Goal: Transaction & Acquisition: Purchase product/service

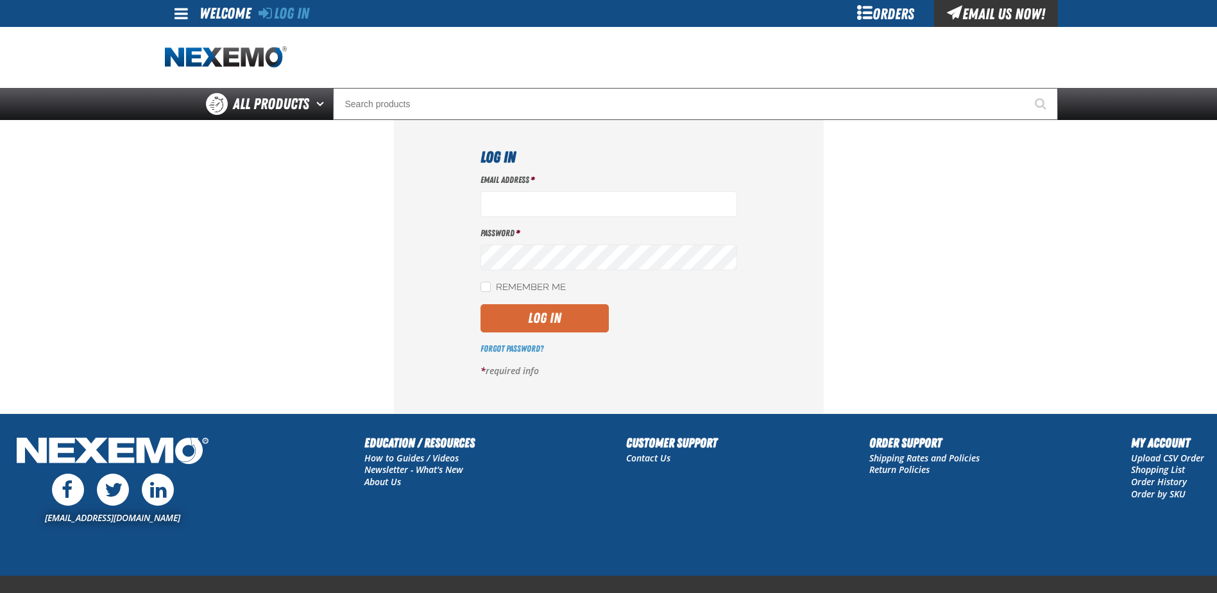
type input "[EMAIL_ADDRESS][DOMAIN_NAME]"
click at [520, 314] on button "Log In" at bounding box center [545, 318] width 128 height 28
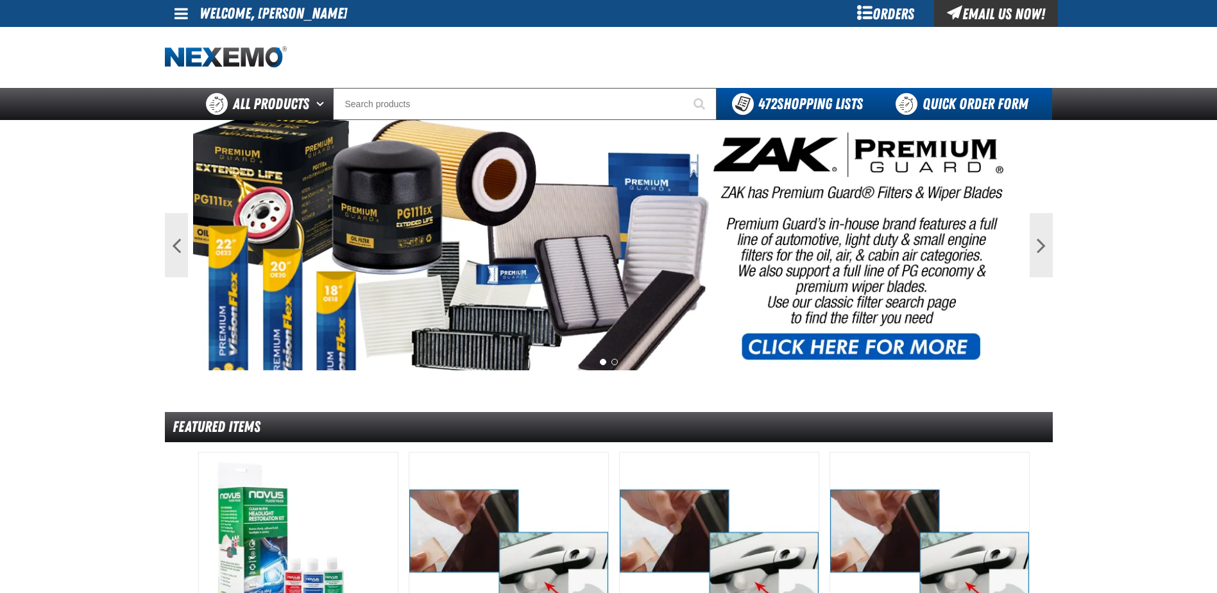
click at [961, 95] on link "Quick Order Form" at bounding box center [966, 104] width 174 height 32
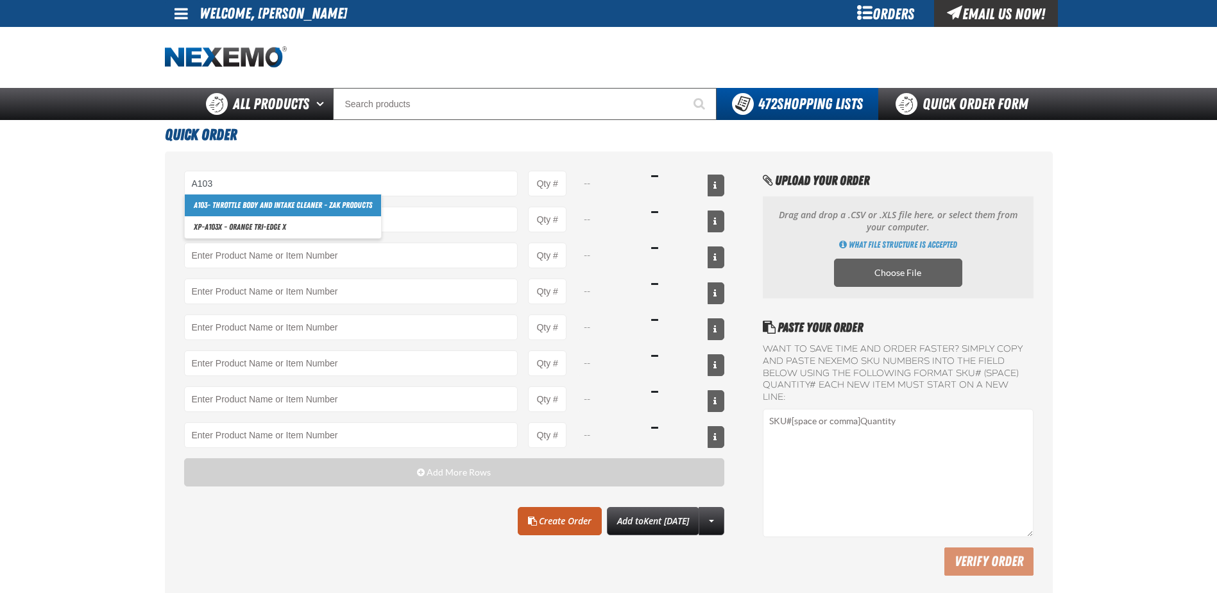
click at [240, 203] on link "A103 - Throttle Body and Intake Cleaner - ZAK Products" at bounding box center [283, 205] width 196 height 22
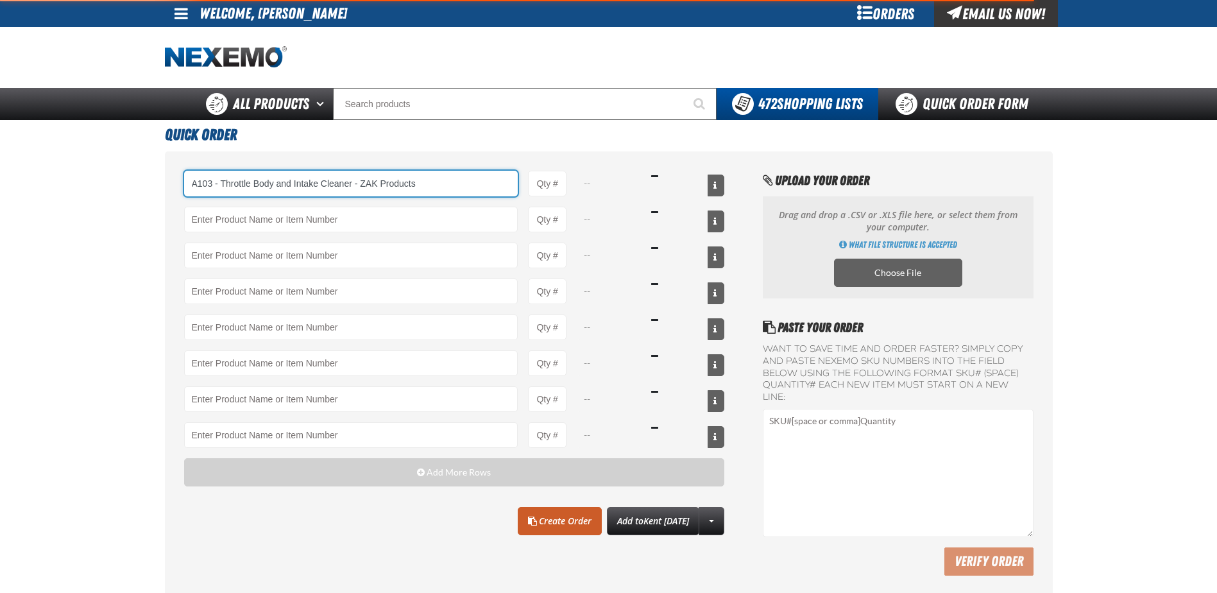
type input "A103 - Throttle Body and Intake Cleaner - ZAK Products"
type input "1"
select select "can"
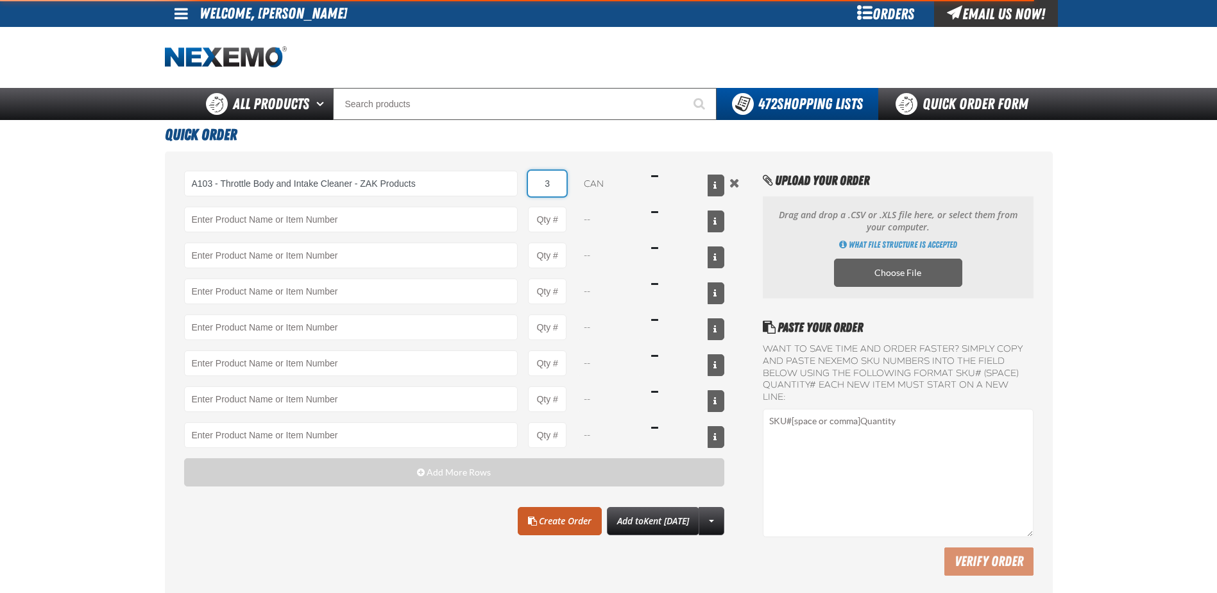
type input "36"
type input "A103 - Throttle Body and Intake Cleaner - ZAK Products"
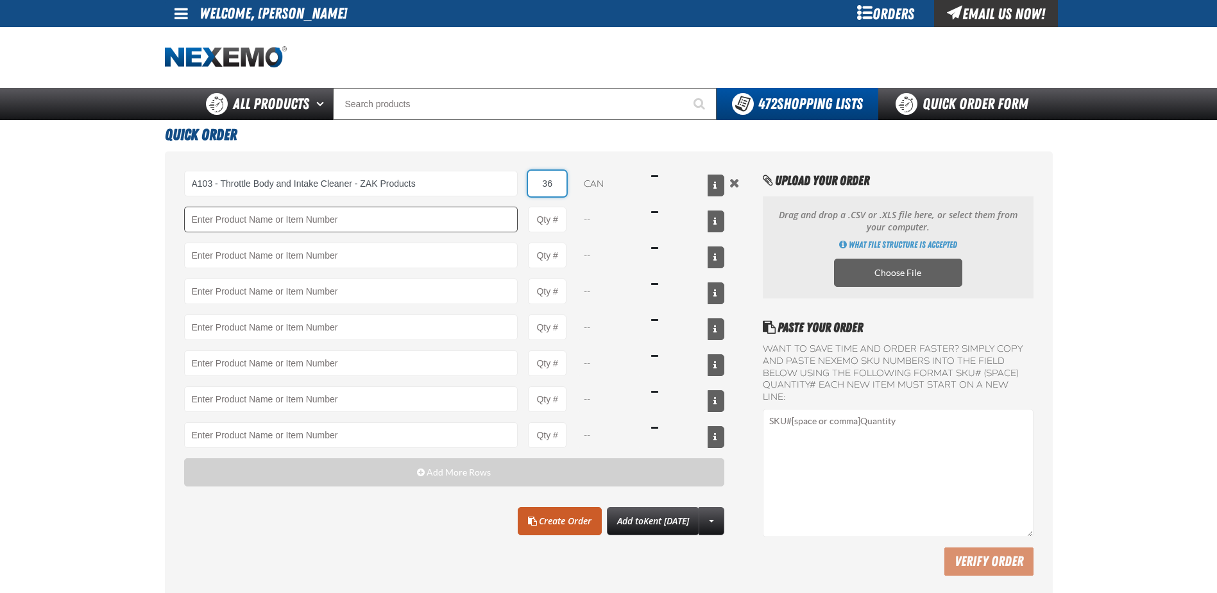
type input "36"
click at [233, 219] on input "Product" at bounding box center [351, 220] width 334 height 26
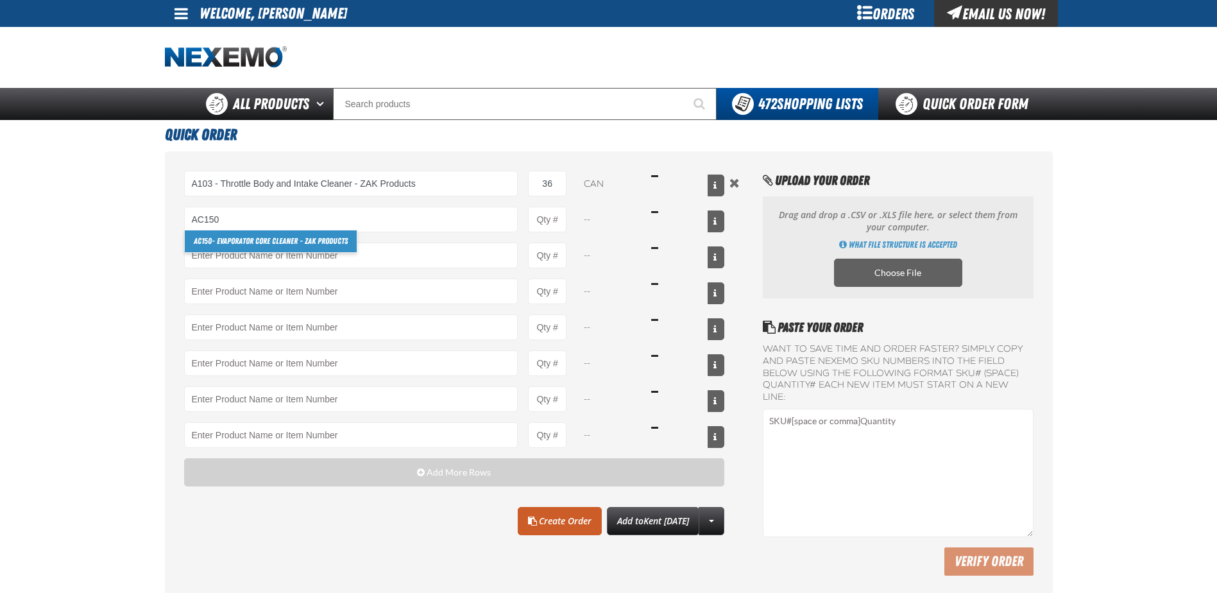
click at [249, 235] on link "AC150 - Evaporator Core Cleaner - ZAK Products" at bounding box center [271, 241] width 172 height 22
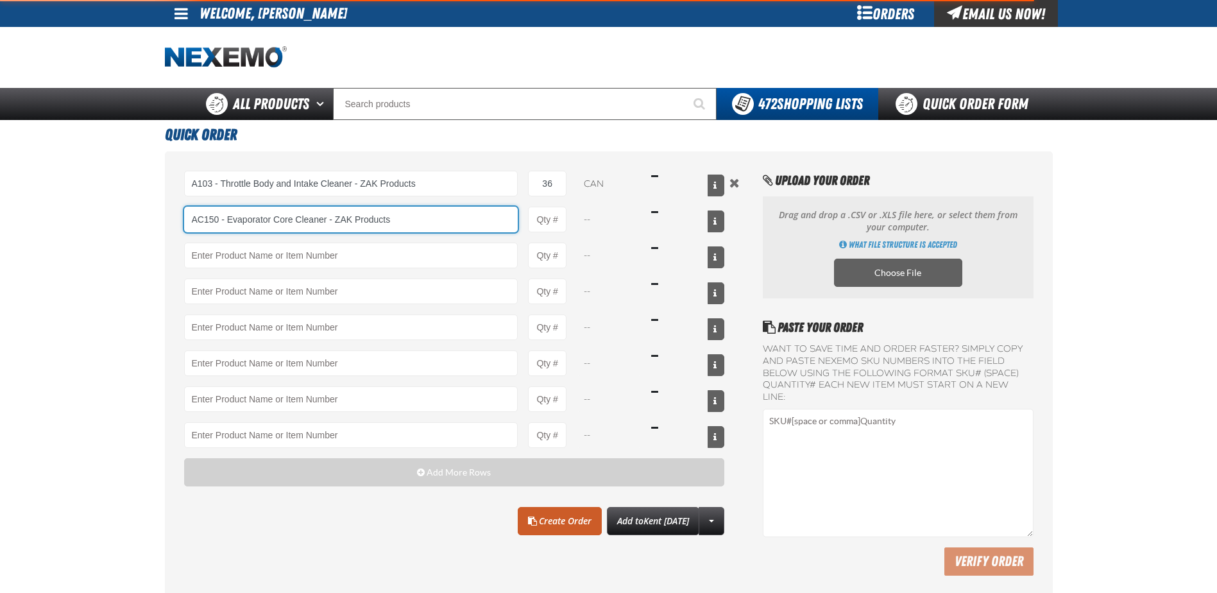
type input "AC150 - Evaporator Core Cleaner - ZAK Products"
type input "1"
select select "can"
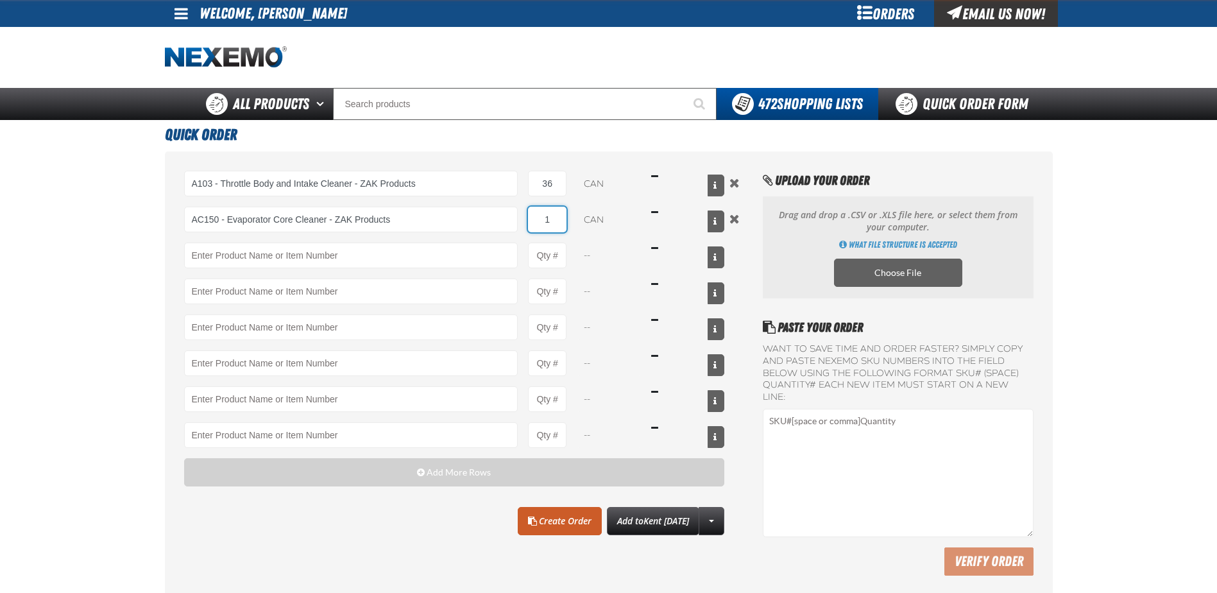
type input "4"
type input "AC150 - Evaporator Core Cleaner - ZAK Products"
type input "48"
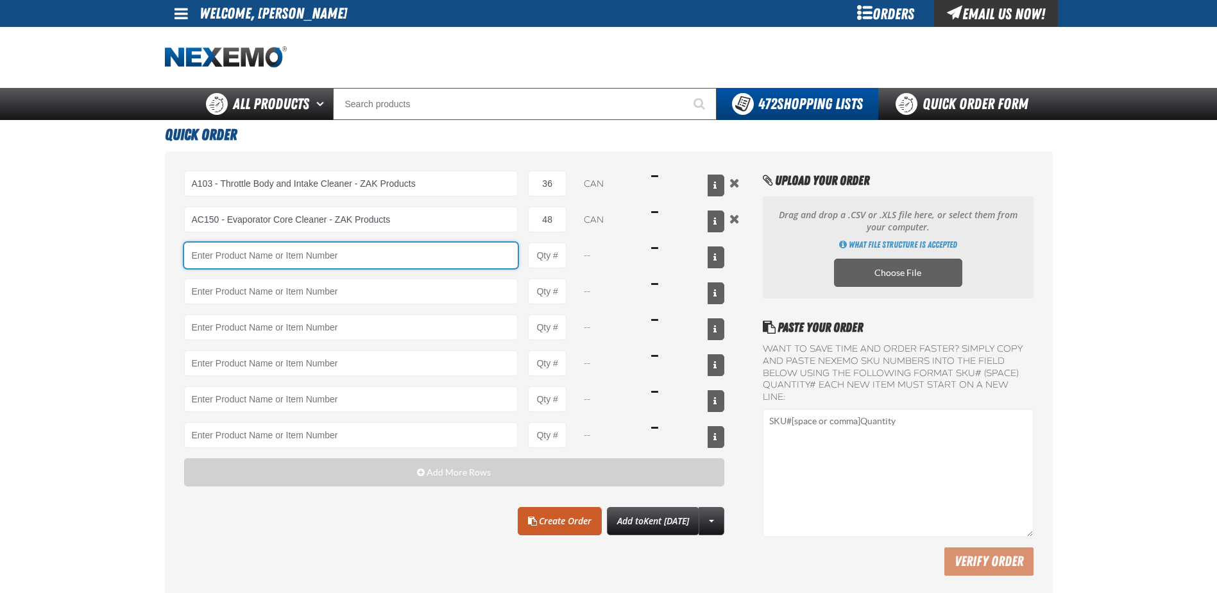
click at [246, 252] on input "Product" at bounding box center [351, 256] width 334 height 26
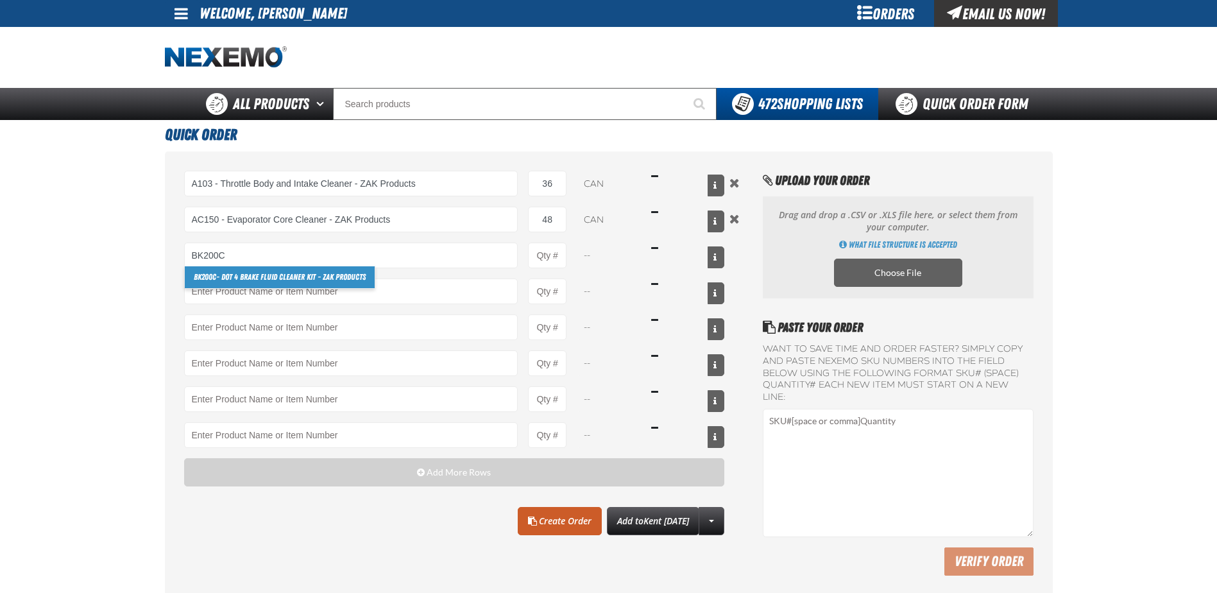
click at [236, 279] on link "BK200C - DOT 4 Brake Fluid Cleaner Kit - ZAK Products" at bounding box center [280, 277] width 190 height 22
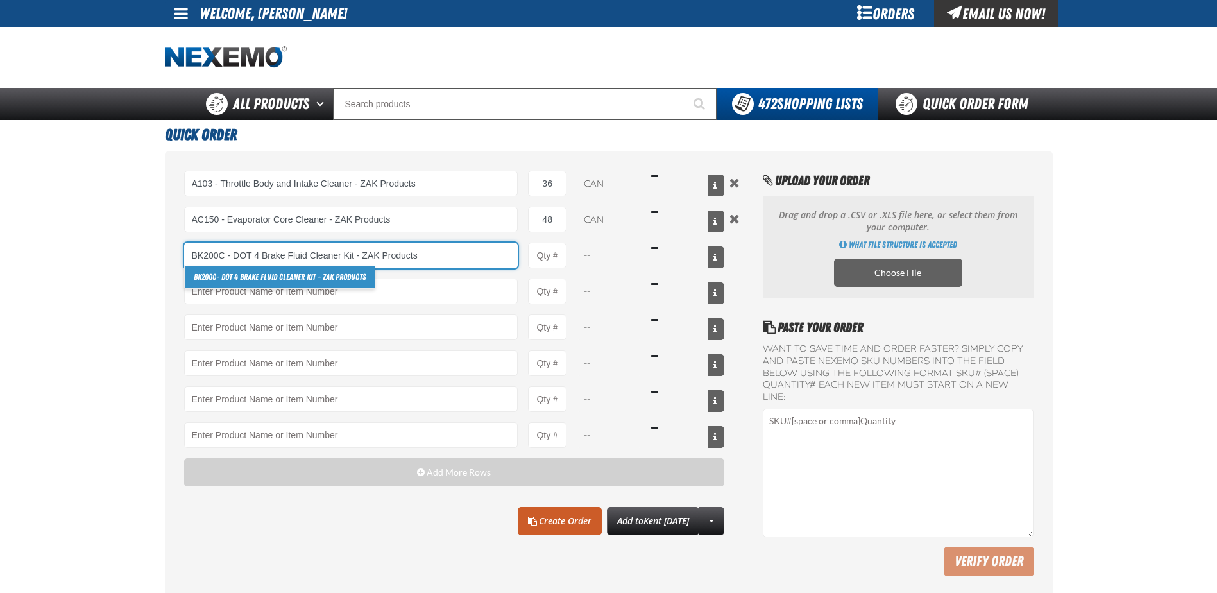
type input "BK200C - DOT 4 Brake Fluid Cleaner Kit - ZAK Products"
type input "1"
select select "kit"
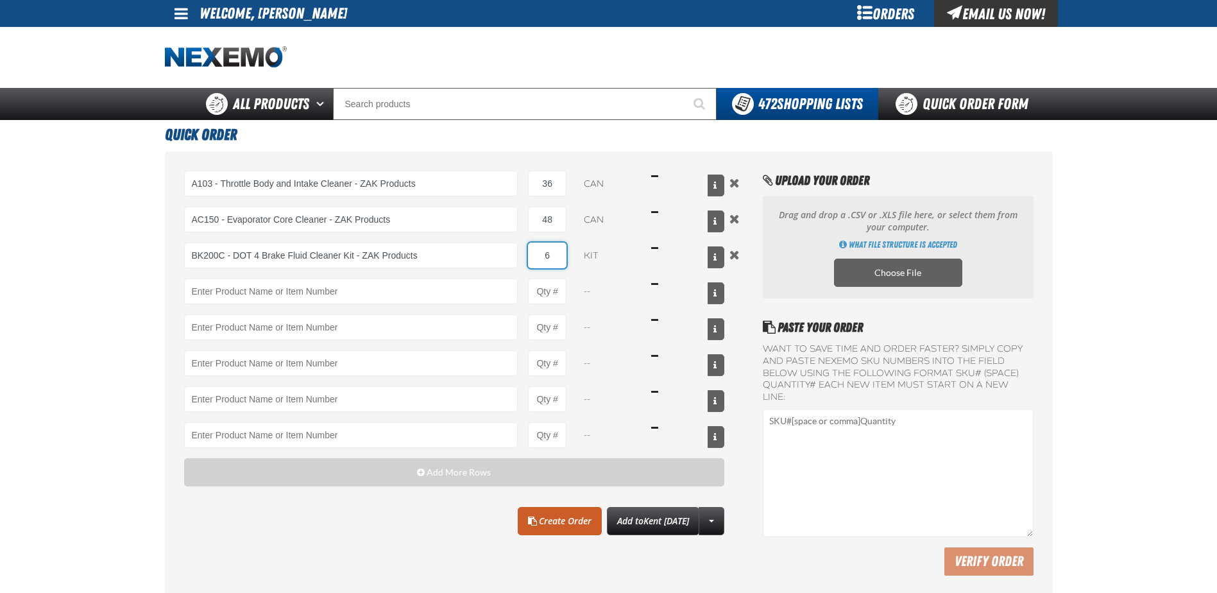
type input "60"
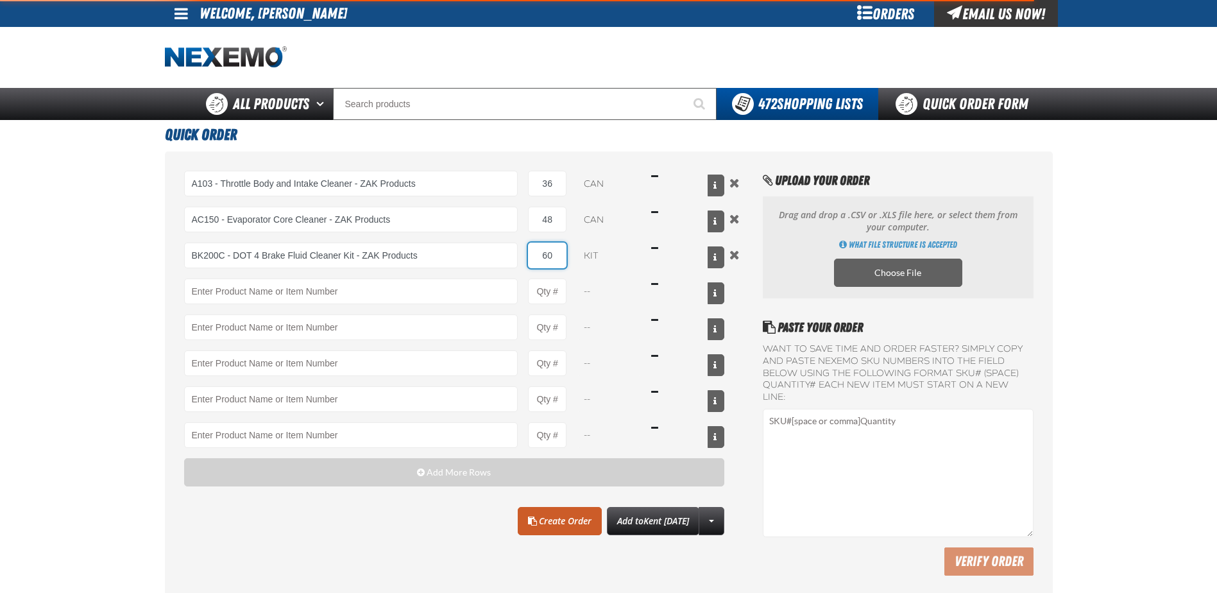
type input "BK200C - DOT 4 Brake Fluid Cleaner Kit - ZAK Products"
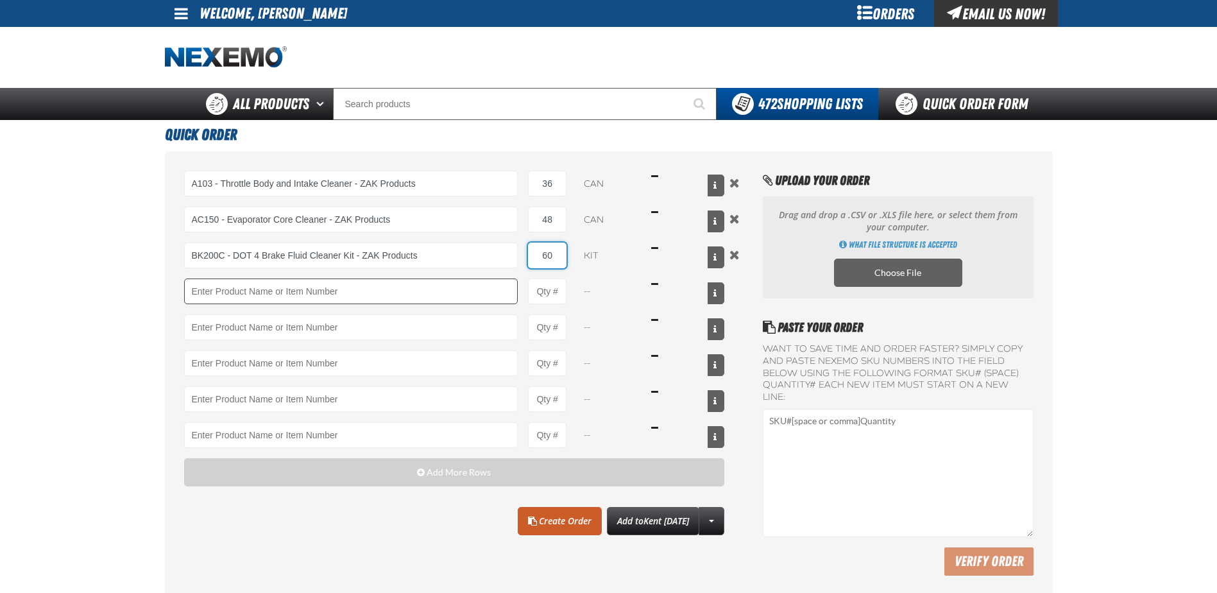
type input "60"
click at [257, 301] on input "Product" at bounding box center [351, 292] width 334 height 26
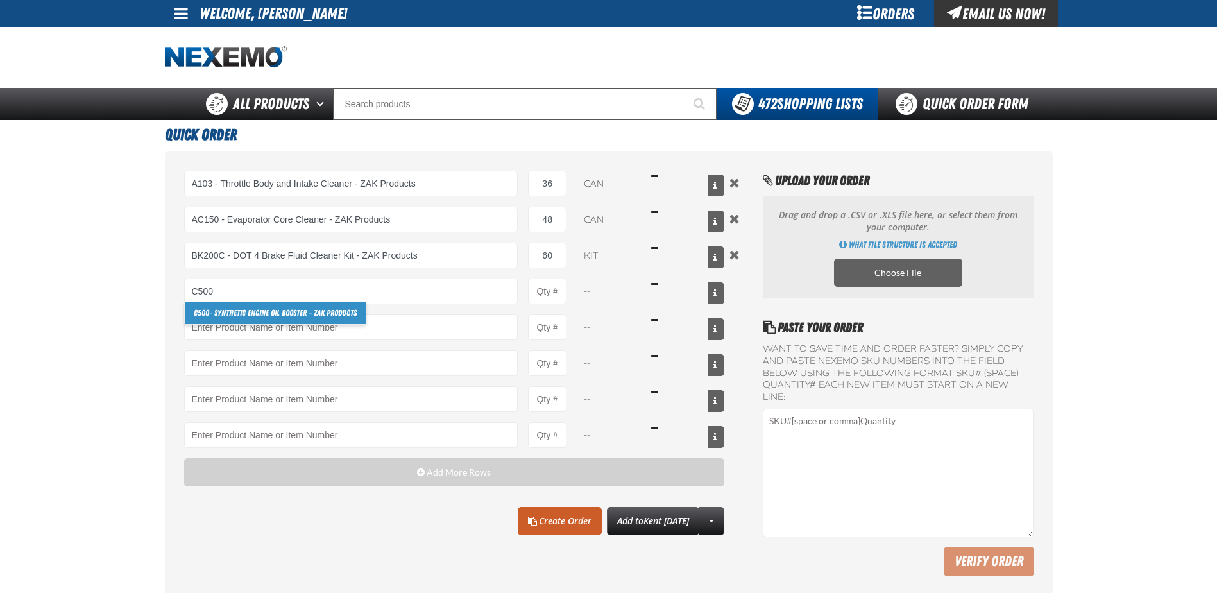
click at [226, 313] on link "C500 - Synthetic Engine Oil Booster - ZAK Products" at bounding box center [275, 313] width 181 height 22
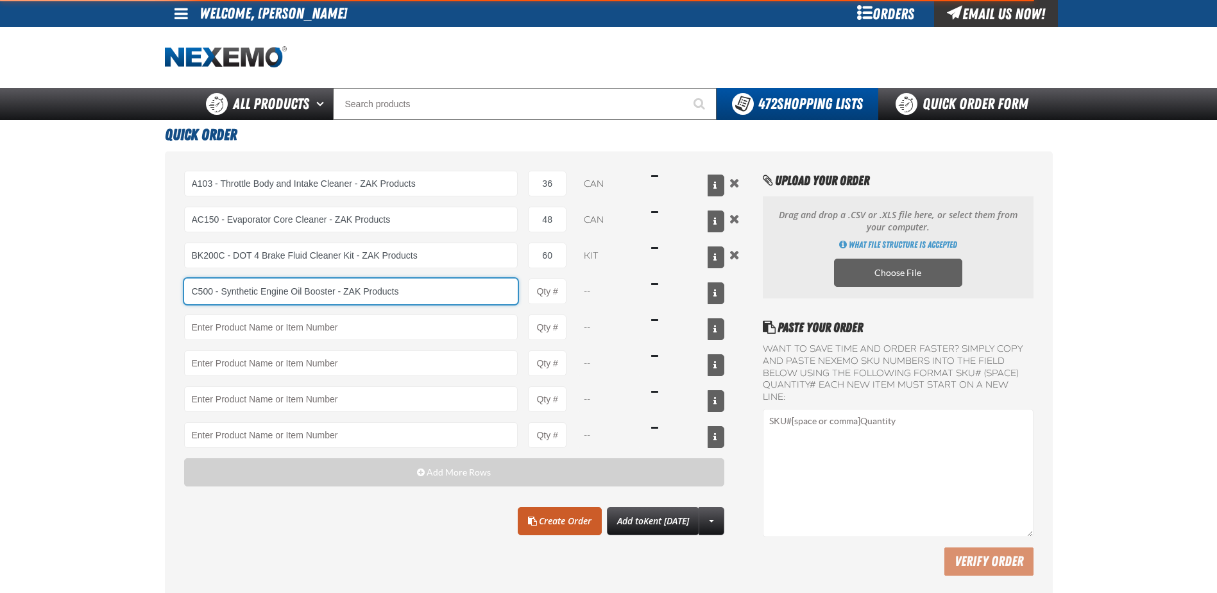
type input "C500 - Synthetic Engine Oil Booster - ZAK Products"
type input "1"
select select "bottle"
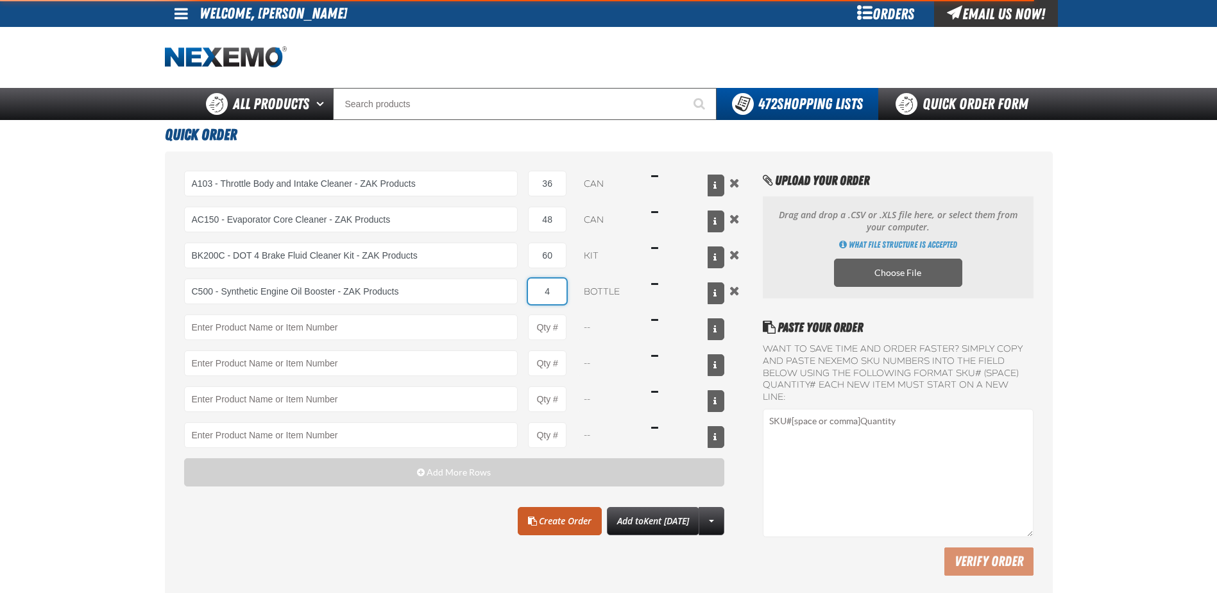
type input "48"
type input "C500 - Synthetic Engine Oil Booster - ZAK Products"
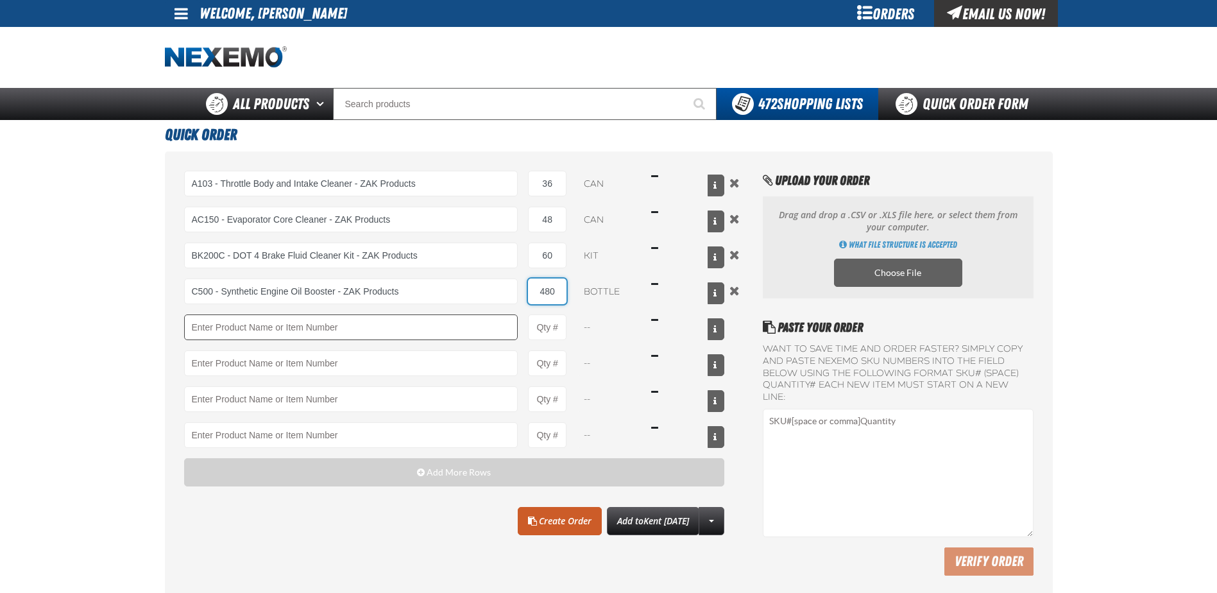
type input "480"
click at [223, 321] on input "Product" at bounding box center [351, 327] width 334 height 26
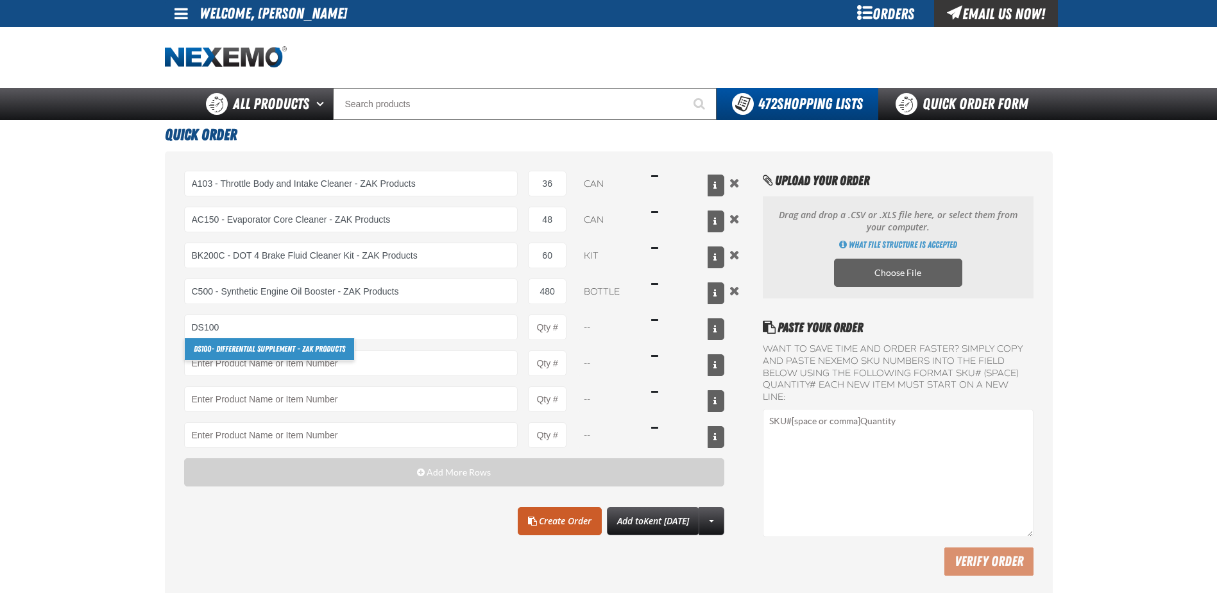
click at [223, 349] on link "DS100 - Differential Supplement - ZAK Products" at bounding box center [269, 349] width 169 height 22
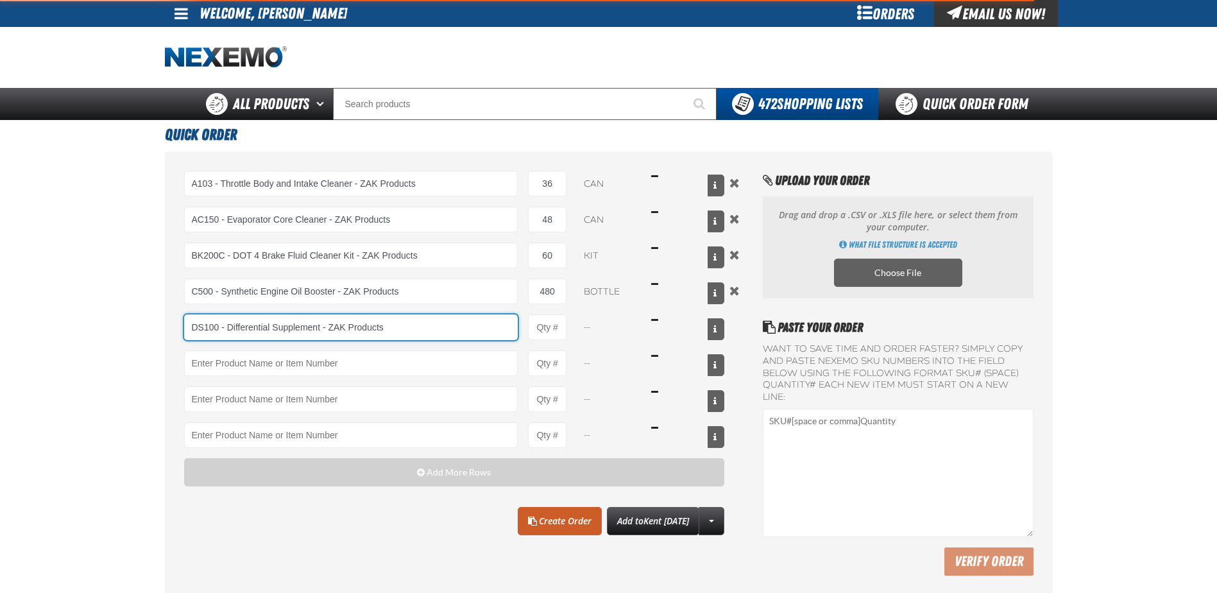
type input "DS100 - Differential Supplement - ZAK Products"
type input "1"
select select "bottle"
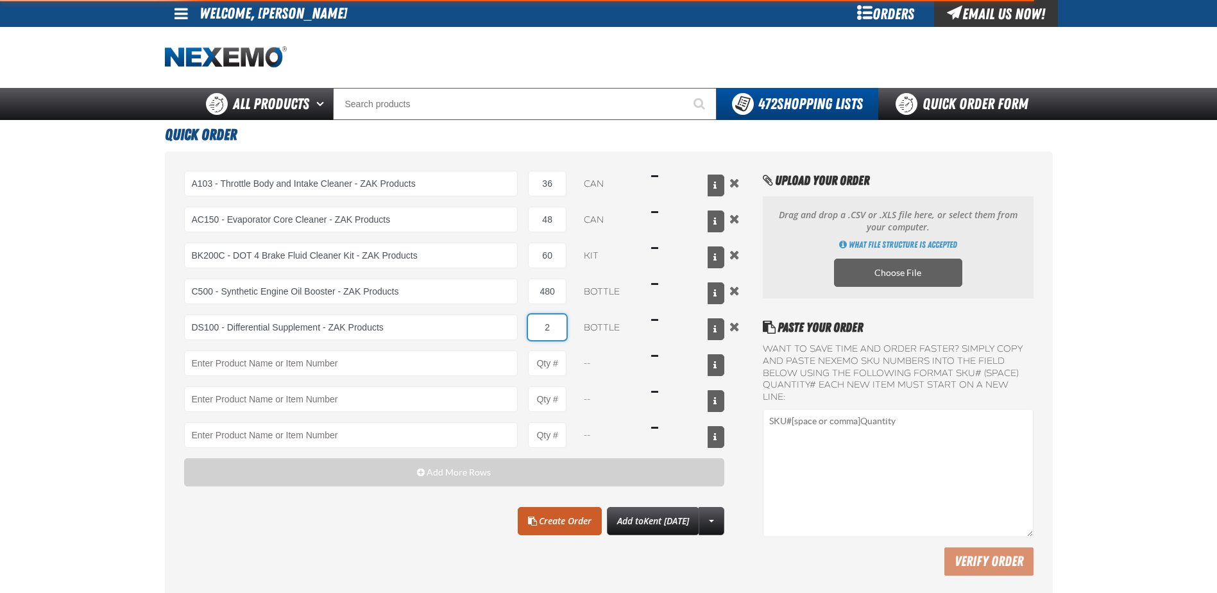
type input "24"
type input "DS100 - Differential Supplement - ZAK Products"
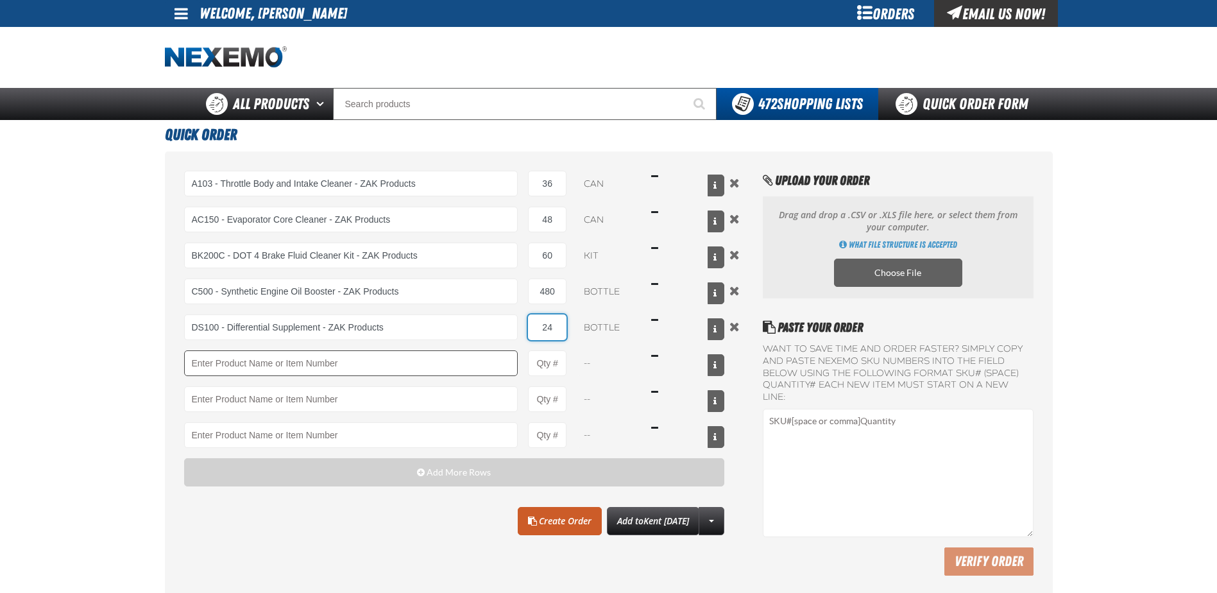
type input "24"
click at [216, 362] on input "Product" at bounding box center [351, 363] width 334 height 26
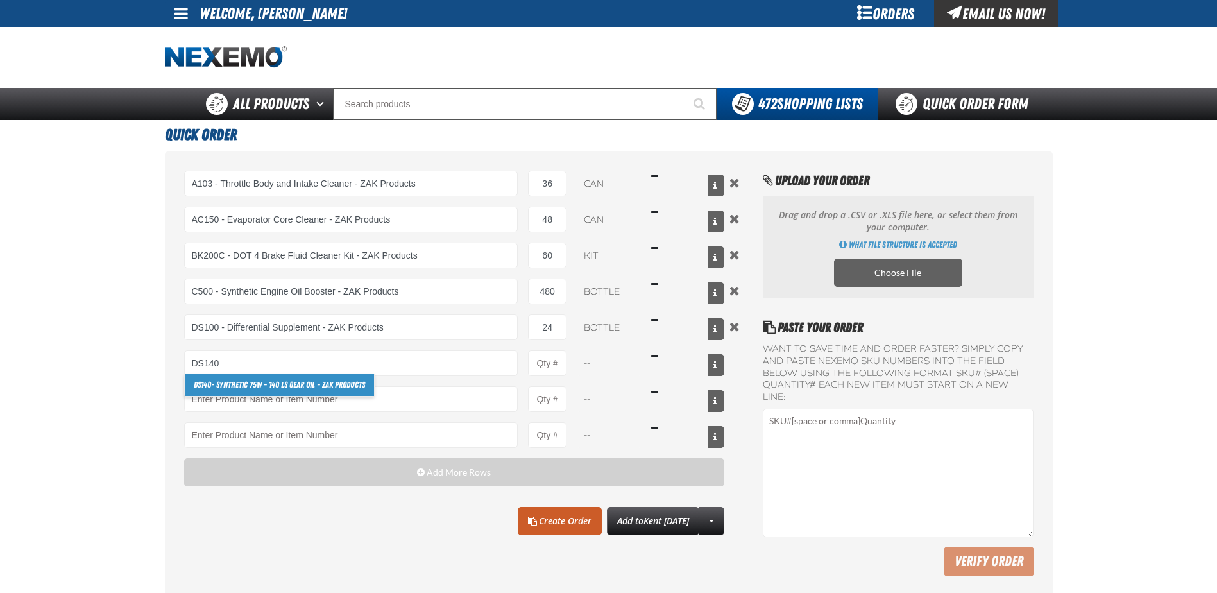
click at [219, 381] on link "DS140 - Synthetic 75W - 140 LS Gear Oil - ZAK Products" at bounding box center [279, 385] width 189 height 22
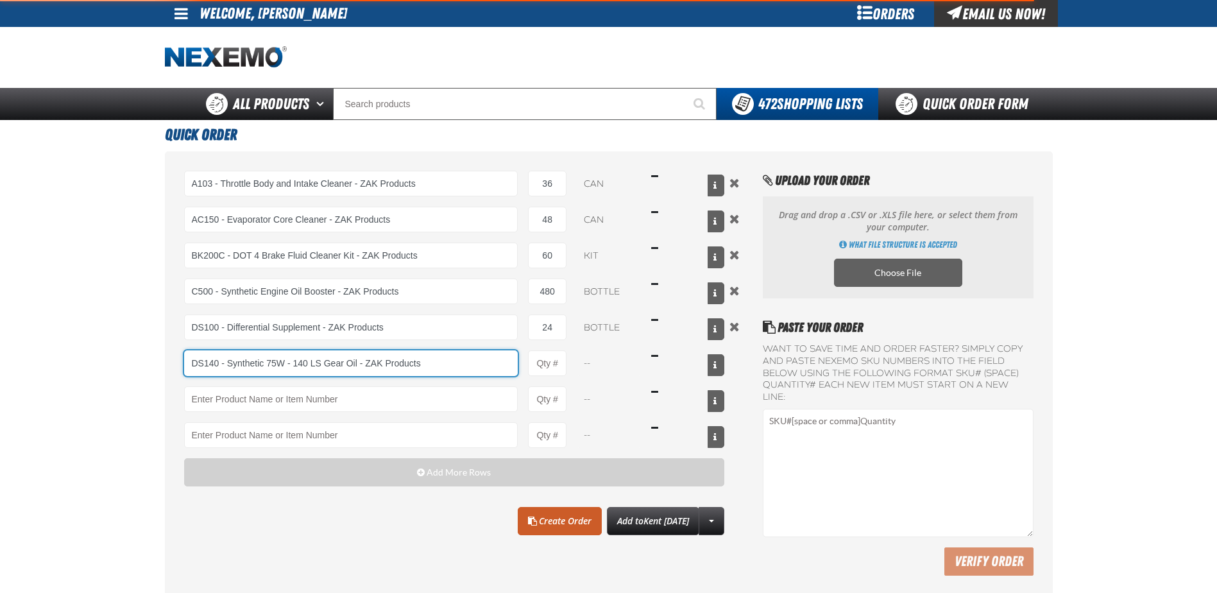
type input "DS140 - Synthetic 75W - 140 LS Gear Oil - ZAK Products"
type input "1"
select select "bottle"
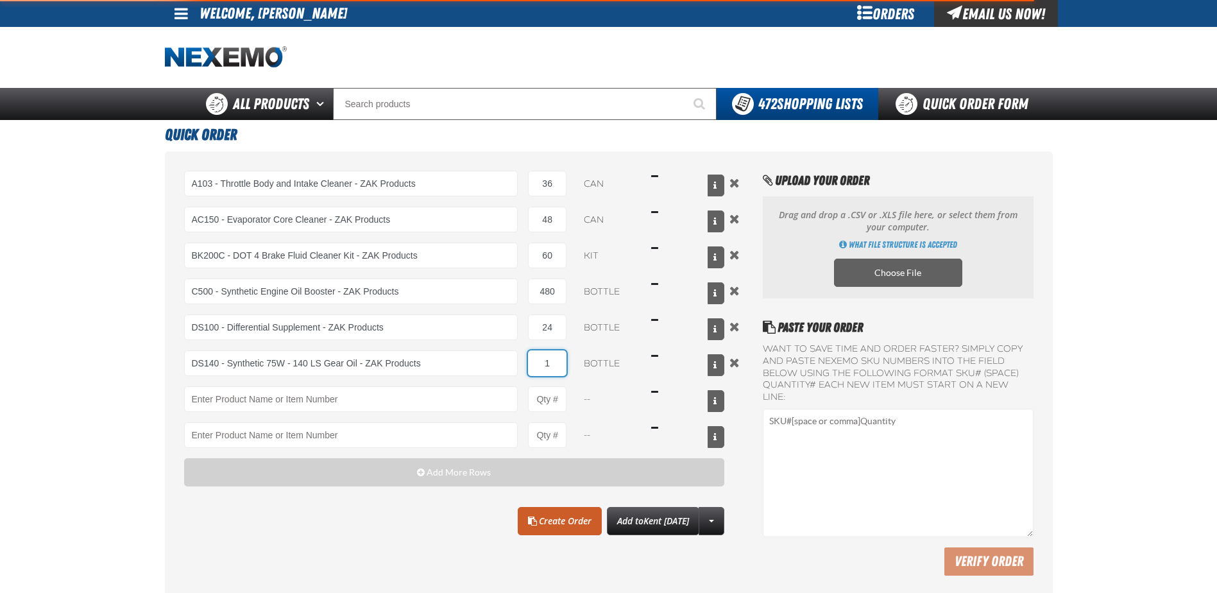
type input "8"
type input "DS140 - Synthetic 75W - 140 LS Gear Oil - ZAK Products"
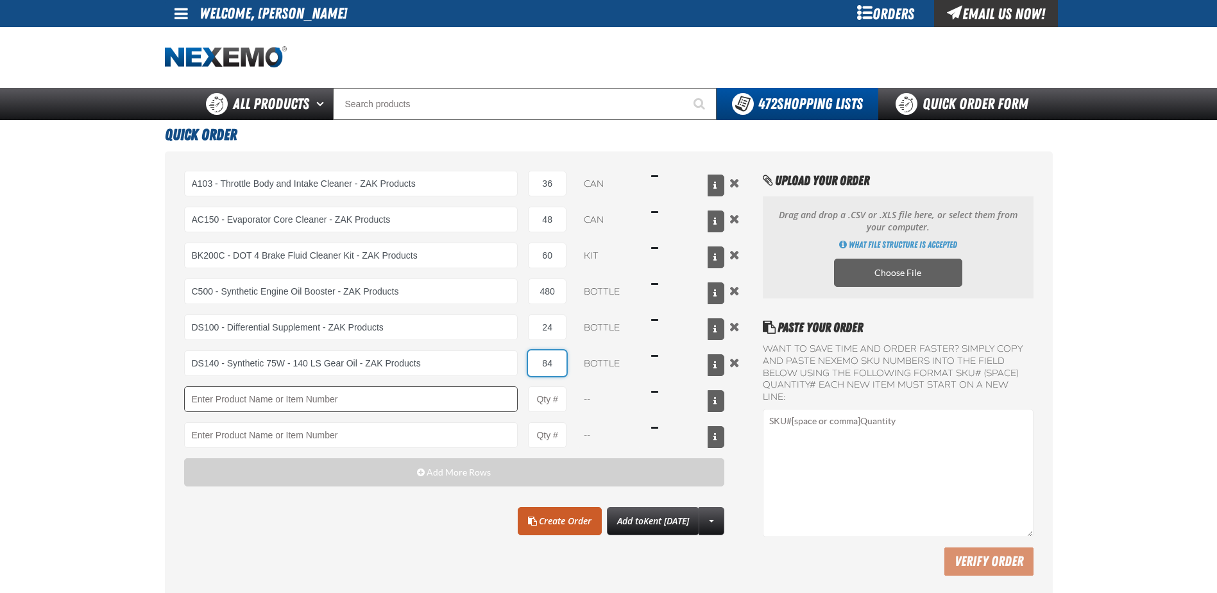
type input "84"
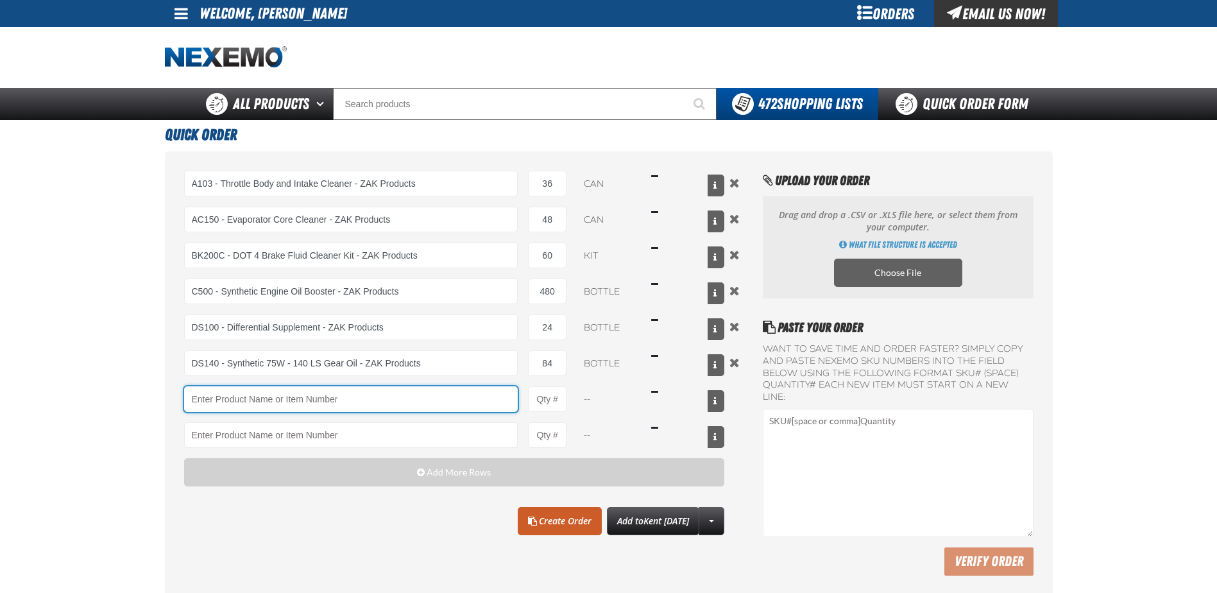
click at [216, 392] on input "Product" at bounding box center [351, 399] width 334 height 26
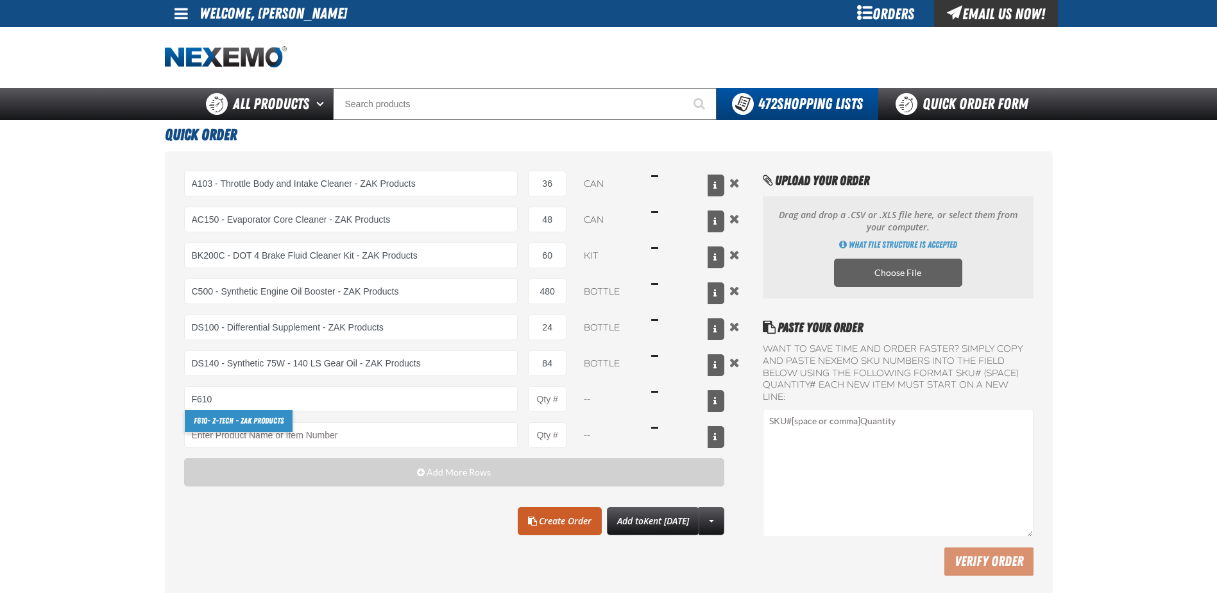
click at [221, 424] on link "F610 - Z-Tech - ZAK Products" at bounding box center [239, 421] width 108 height 22
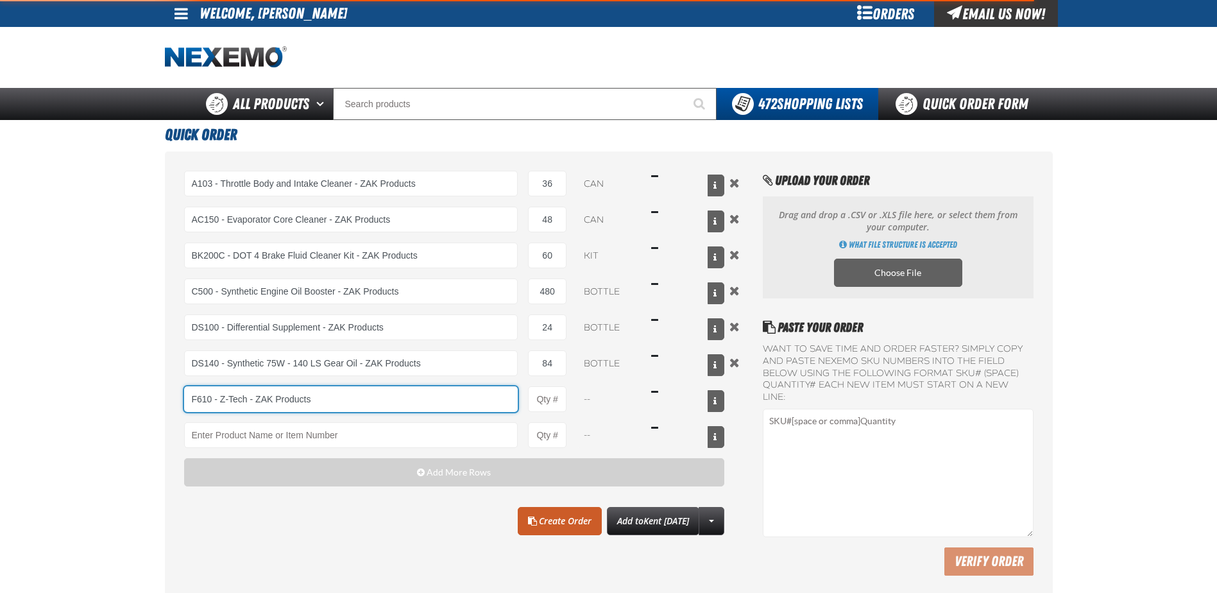
type input "F610 - Z-Tech - ZAK Products"
type input "1"
select select "bottle"
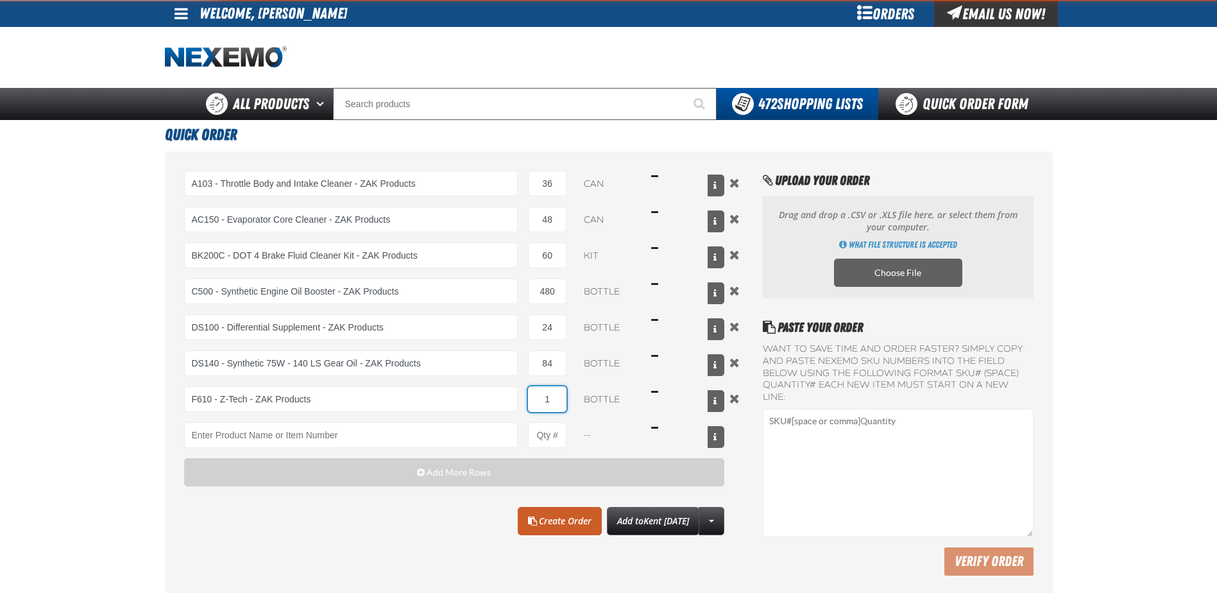
type input "4"
type input "F610 - Z-Tech - ZAK Products"
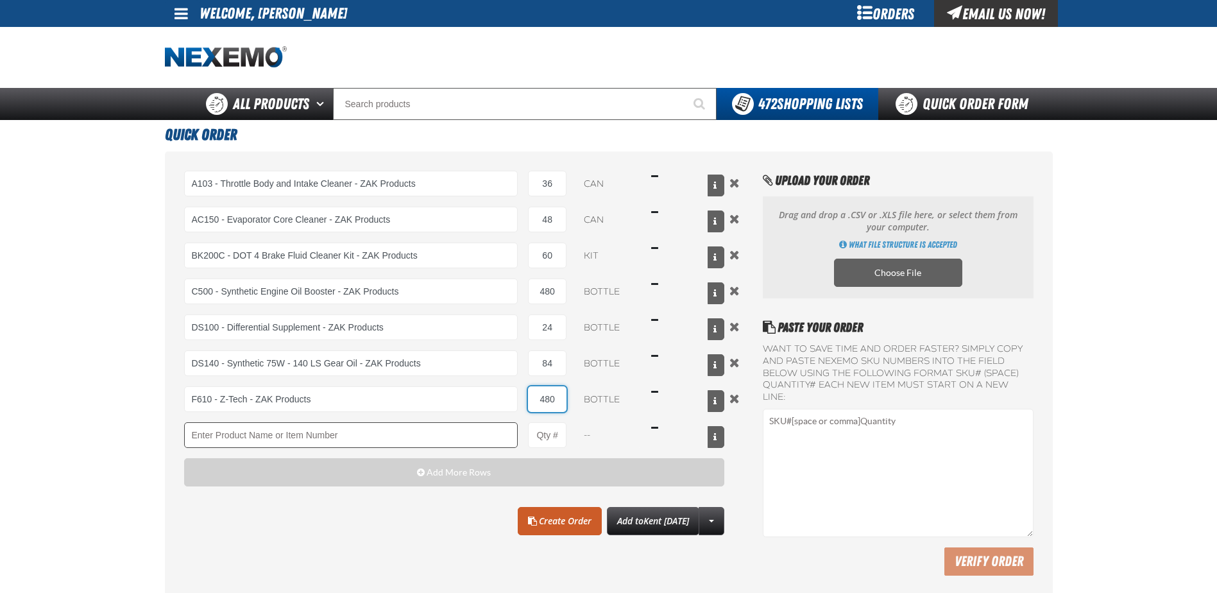
type input "480"
click at [229, 429] on input "Product" at bounding box center [351, 435] width 334 height 26
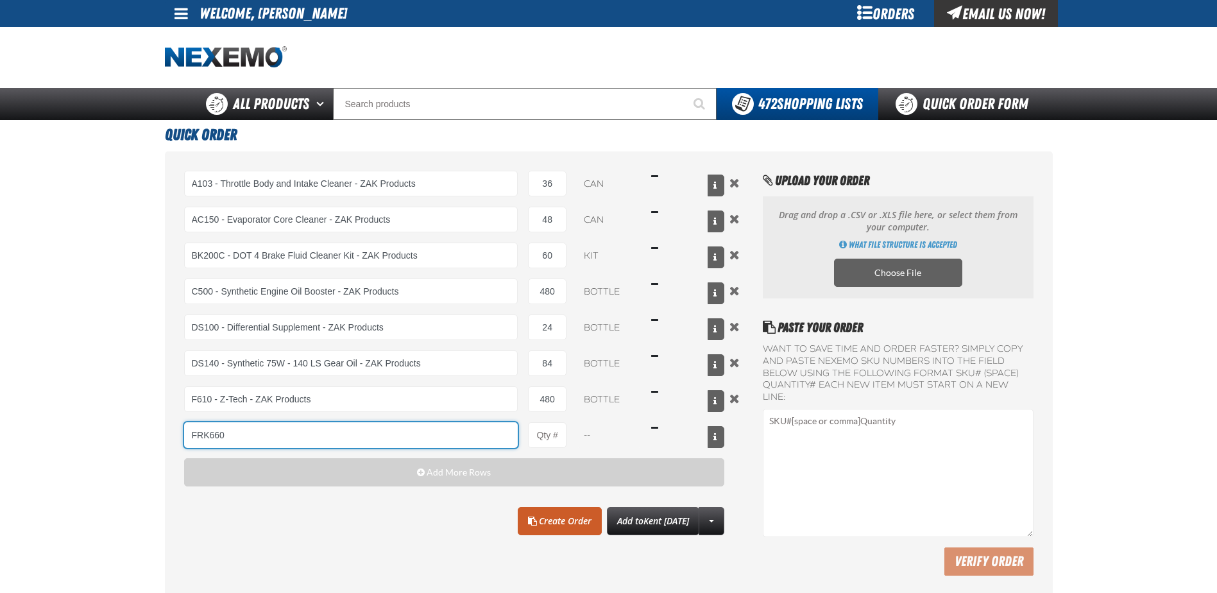
click at [246, 436] on input "FRK660" at bounding box center [351, 435] width 334 height 26
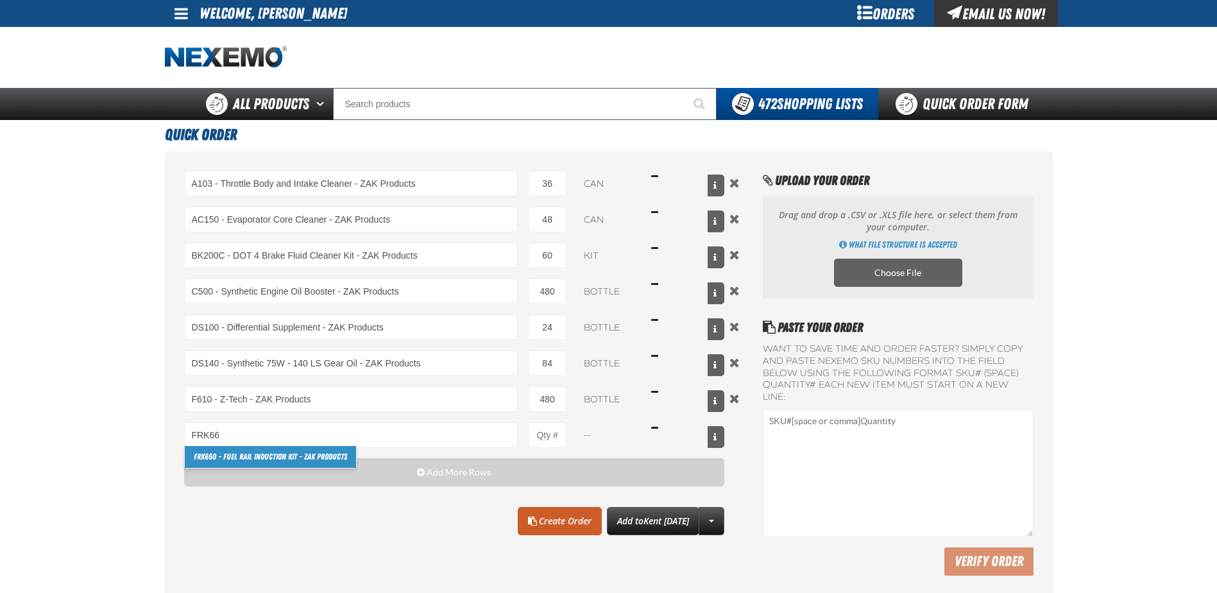
click at [263, 452] on link "FRK66 0 - Fuel Rail Induction Kit - ZAK Products" at bounding box center [270, 457] width 171 height 22
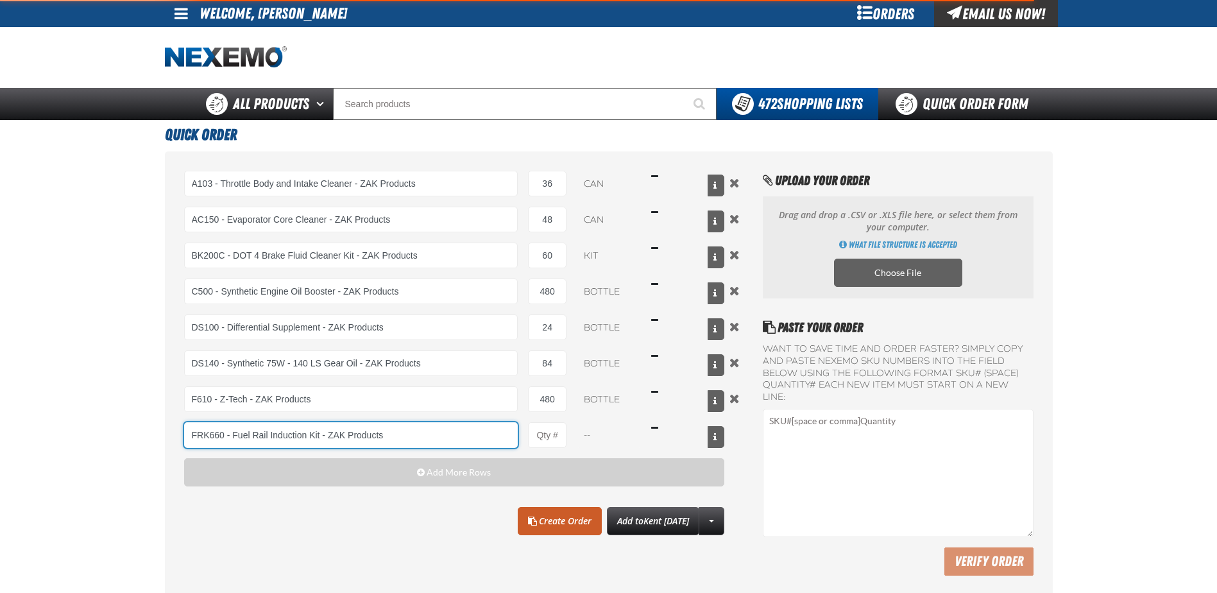
type input "FRK660 - Fuel Rail Induction Kit - ZAK Products"
type input "1"
select select "kit"
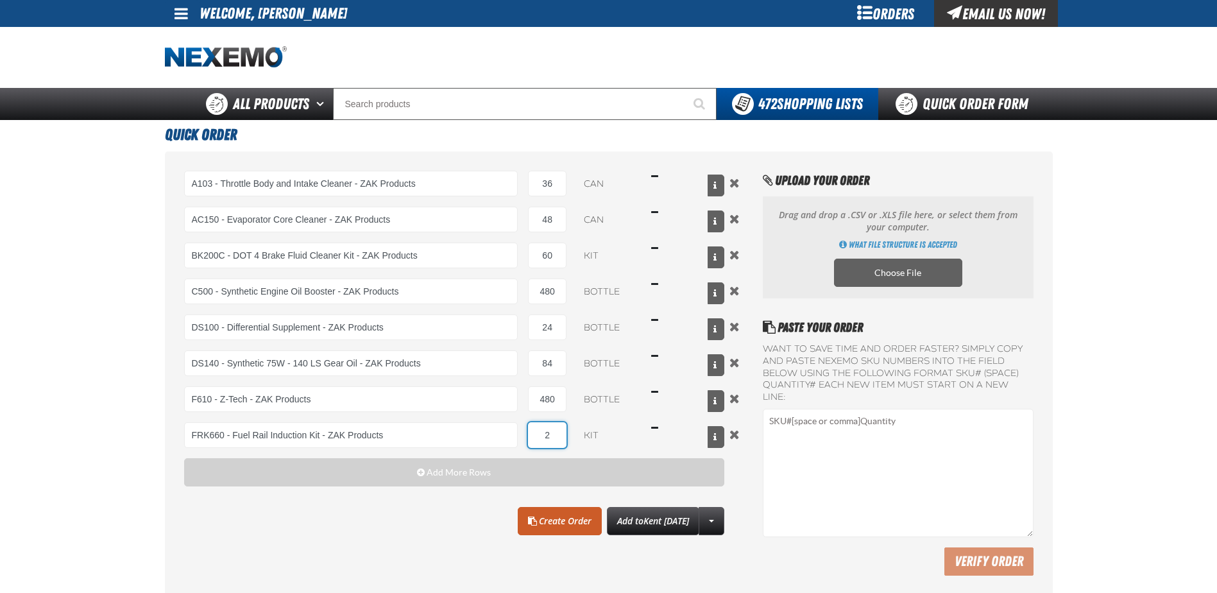
type input "24"
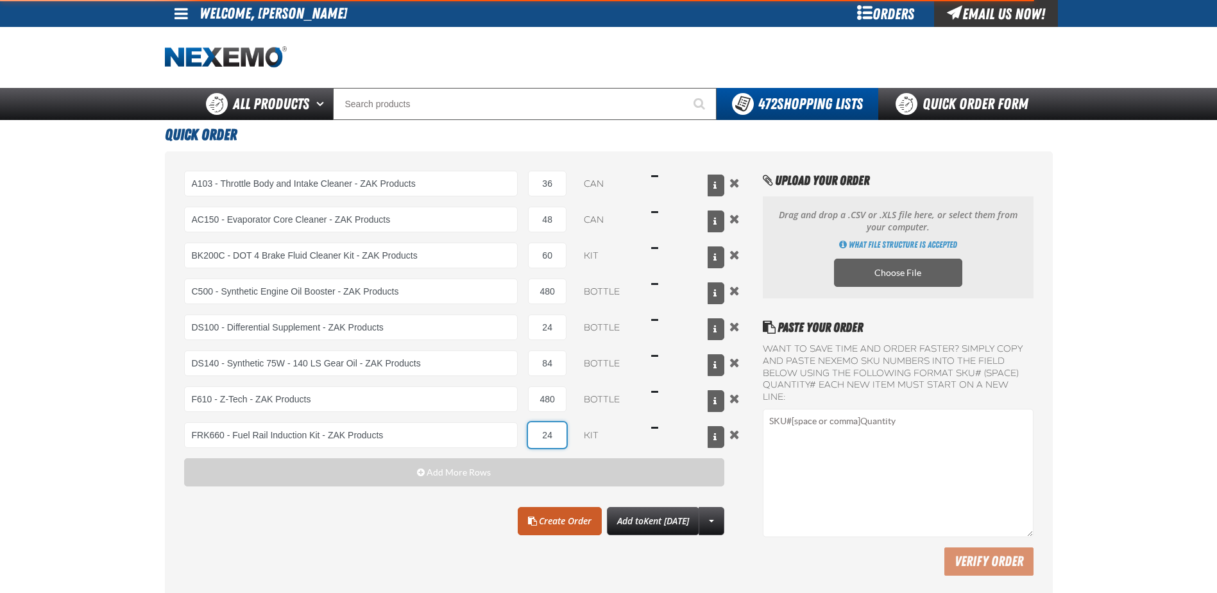
type input "FRK660 - Fuel Rail Induction Kit - ZAK Products"
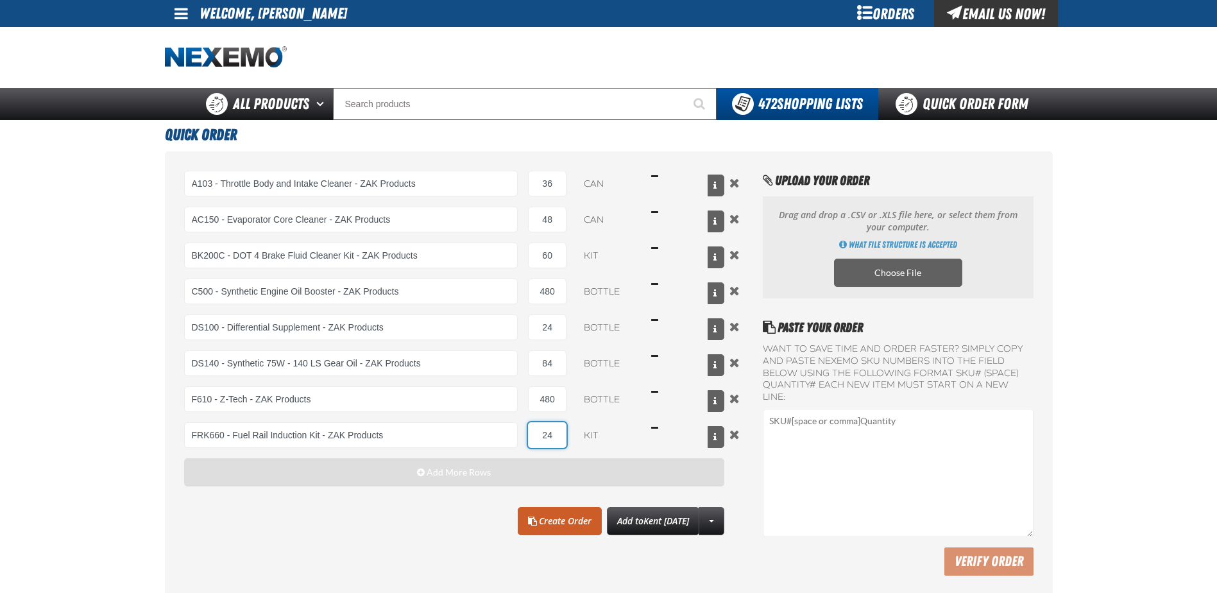
type input "24"
click at [452, 467] on span "Add More Rows" at bounding box center [459, 472] width 64 height 10
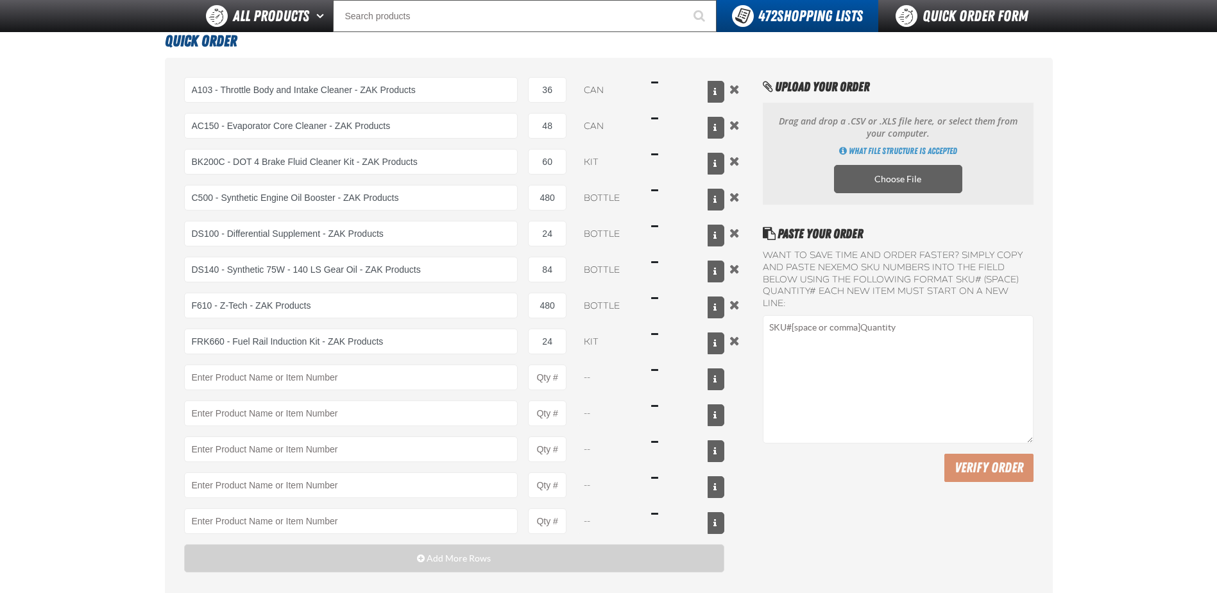
scroll to position [193, 0]
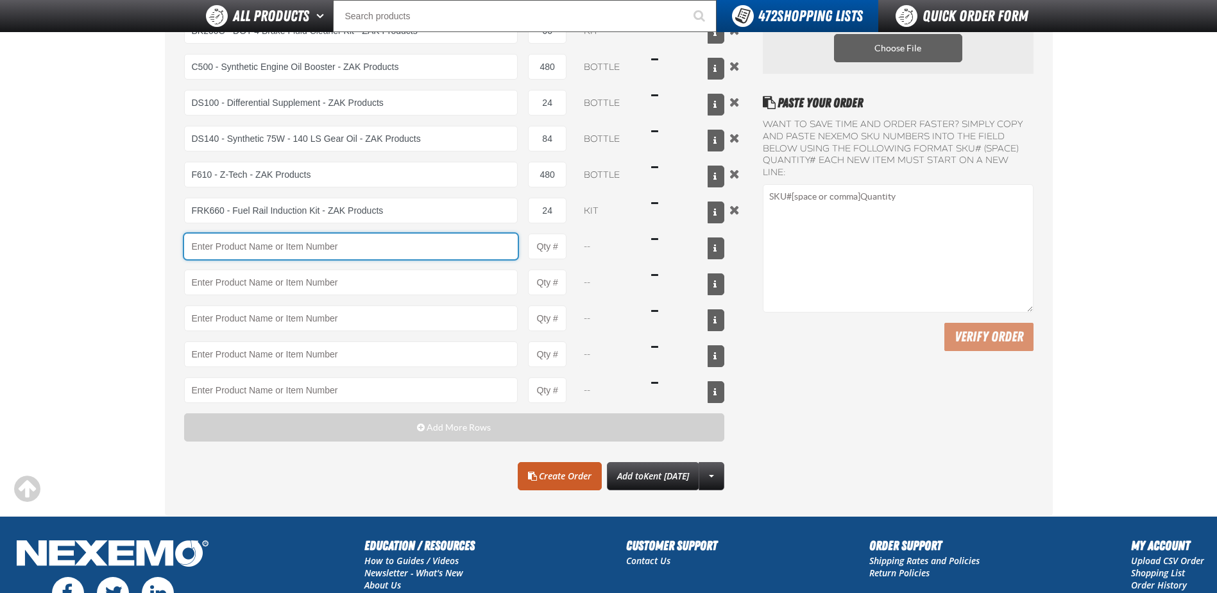
click at [228, 242] on input "Product" at bounding box center [351, 247] width 334 height 26
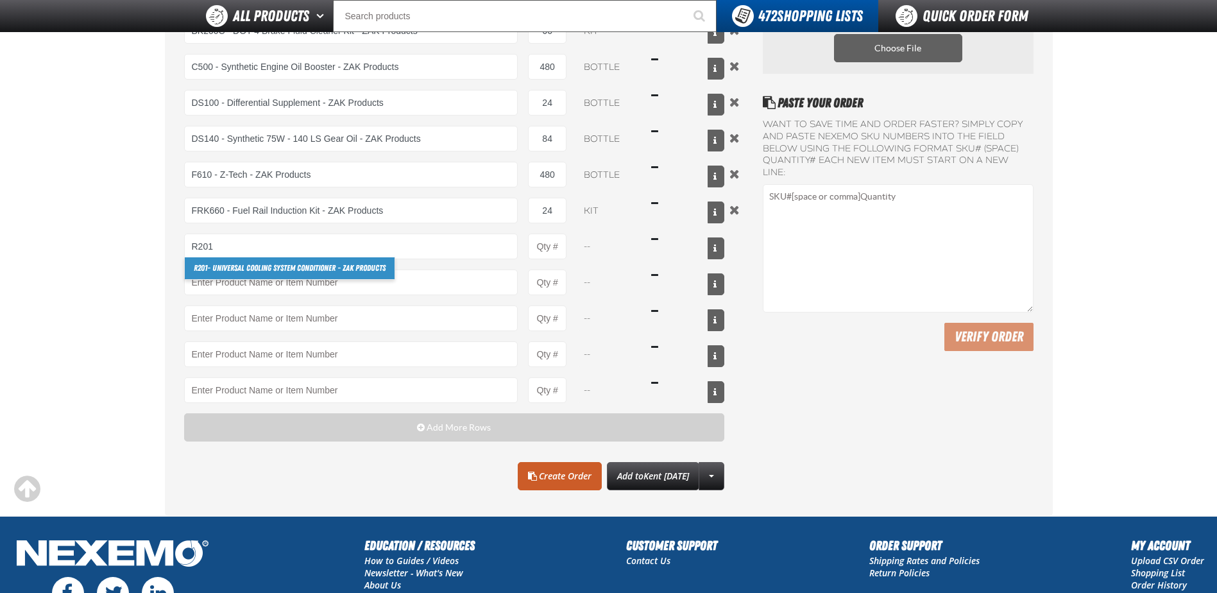
click at [227, 266] on link "R201 - Universal Cooling System Conditioner - ZAK Products" at bounding box center [290, 268] width 210 height 22
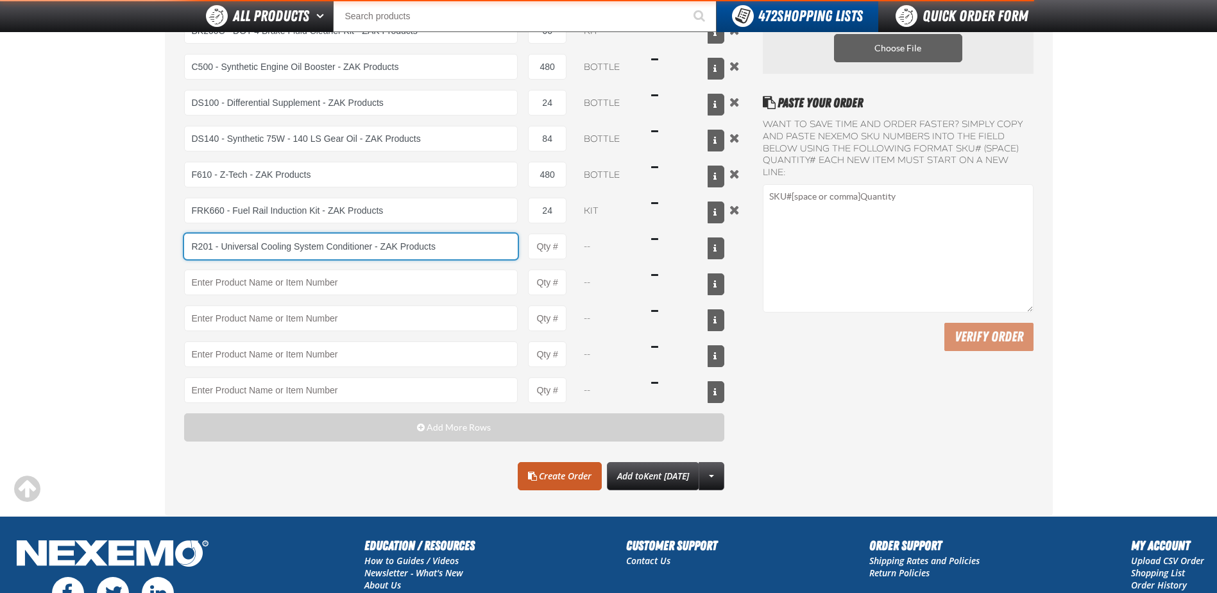
type input "R201 - Universal Cooling System Conditioner - ZAK Products"
type input "1"
select select "bottle"
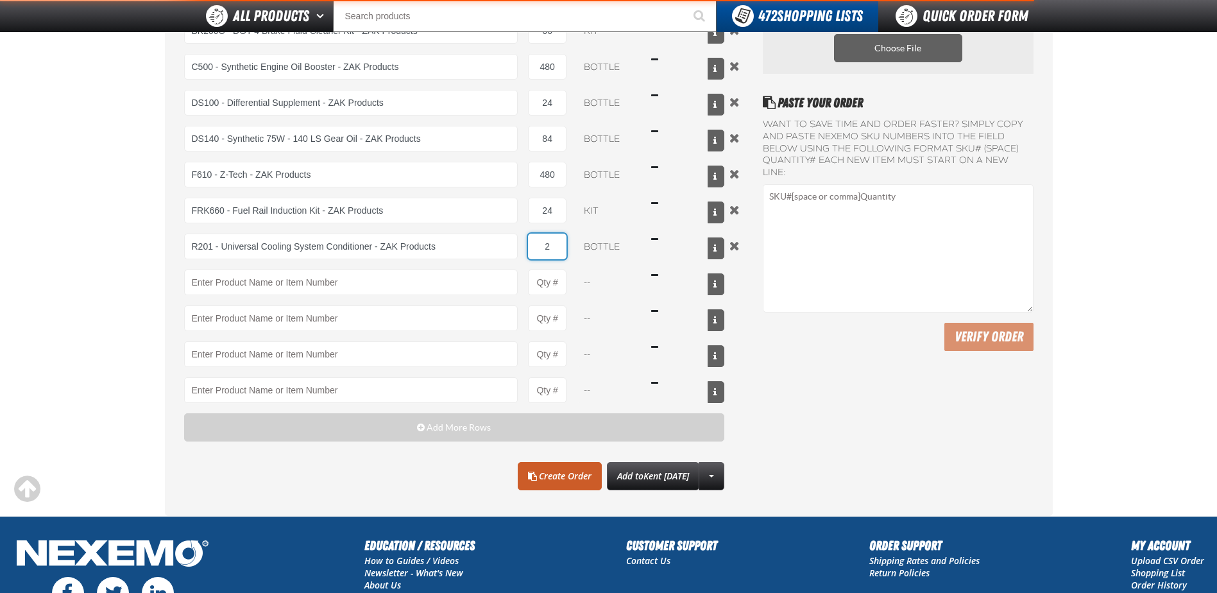
type input "24"
type input "R201 - Universal Cooling System Conditioner - ZAK Products"
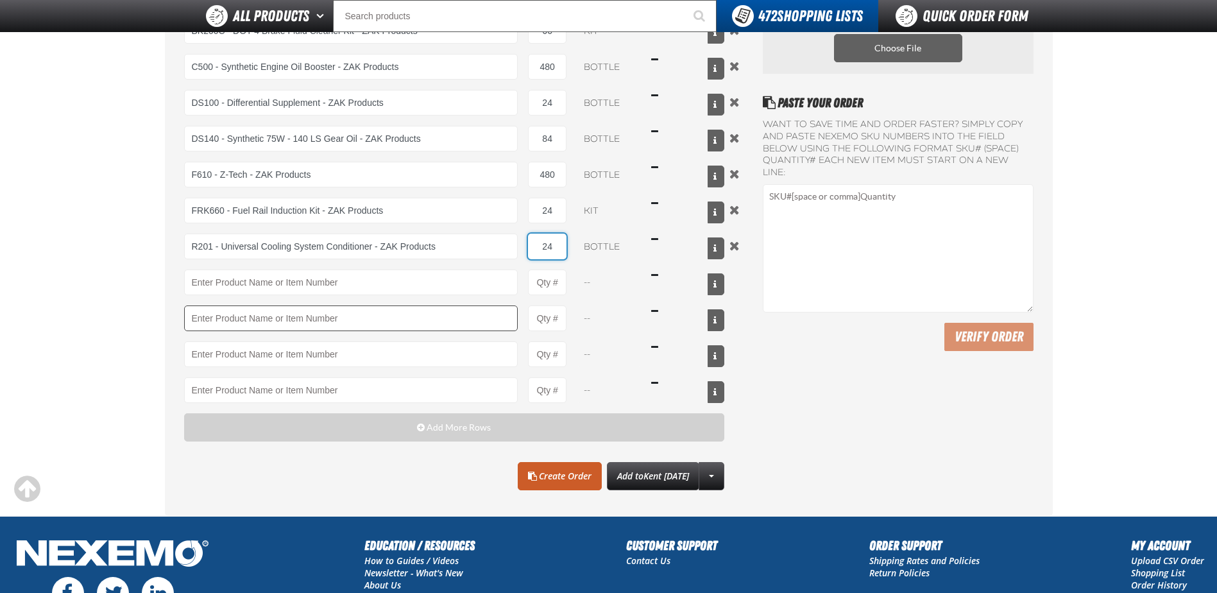
type input "24"
click at [242, 320] on input "Product" at bounding box center [351, 318] width 334 height 26
click at [226, 290] on input "Product" at bounding box center [351, 283] width 334 height 26
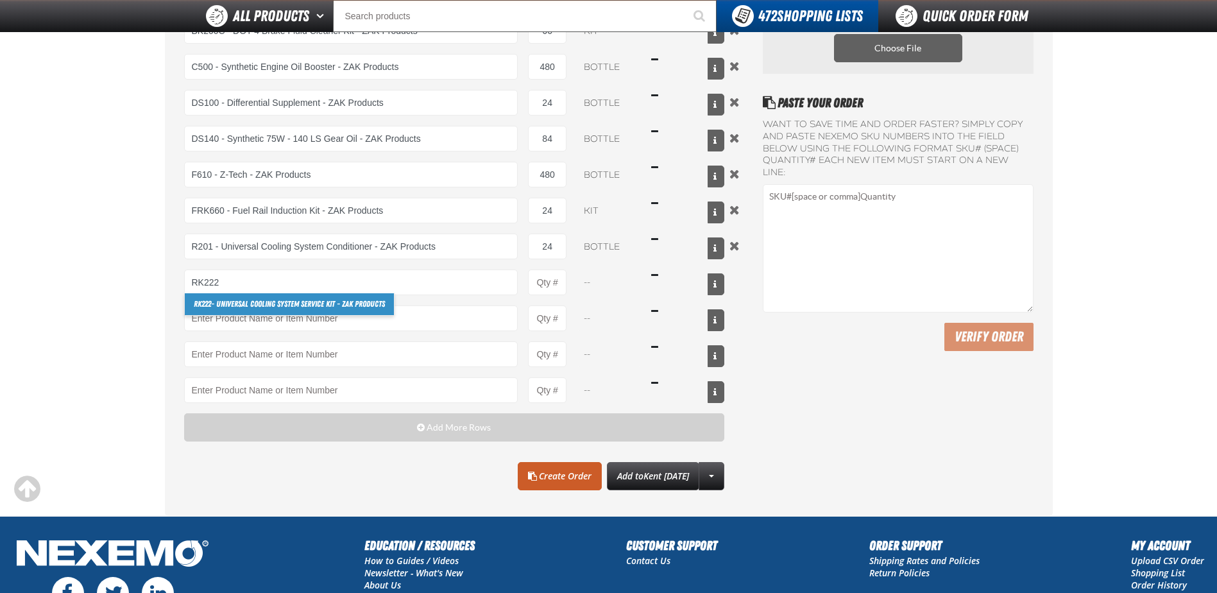
click at [225, 302] on link "RK222 - Universal Cooling System Service Kit - ZAK Products" at bounding box center [289, 304] width 209 height 22
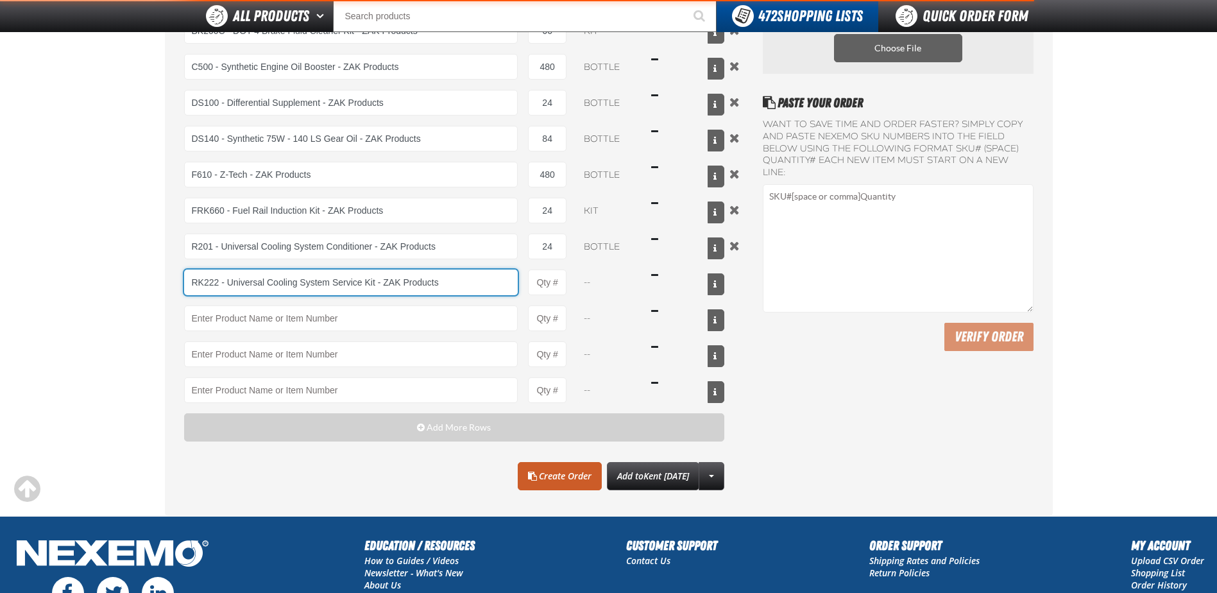
type input "RK222 - Universal Cooling System Service Kit - ZAK Products"
type input "1"
select select "kit"
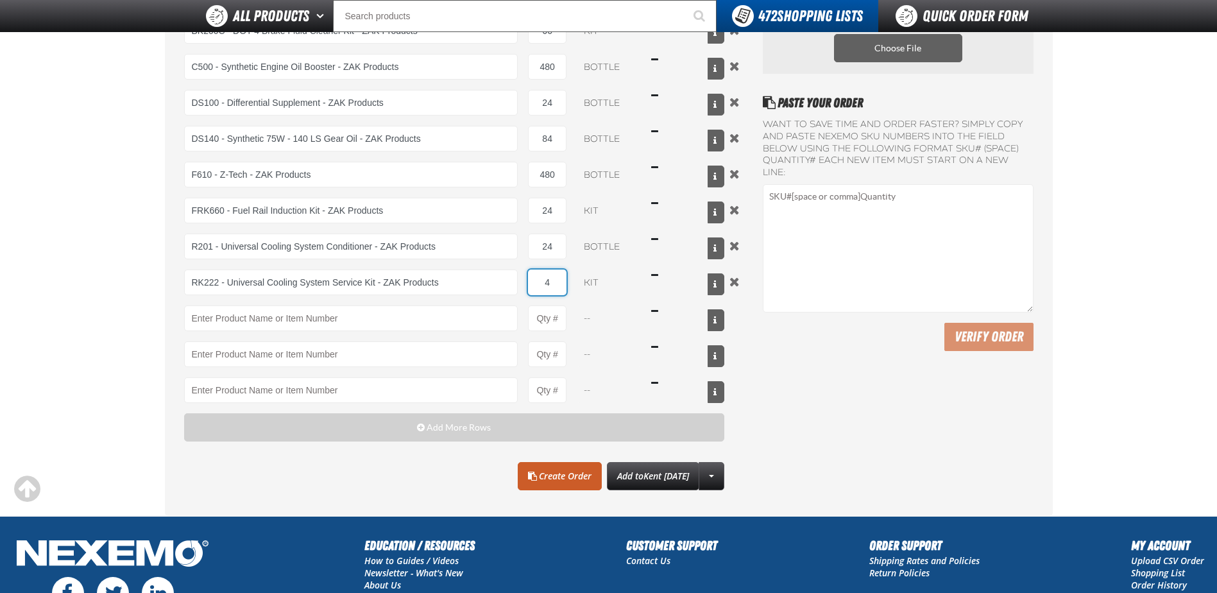
type input "48"
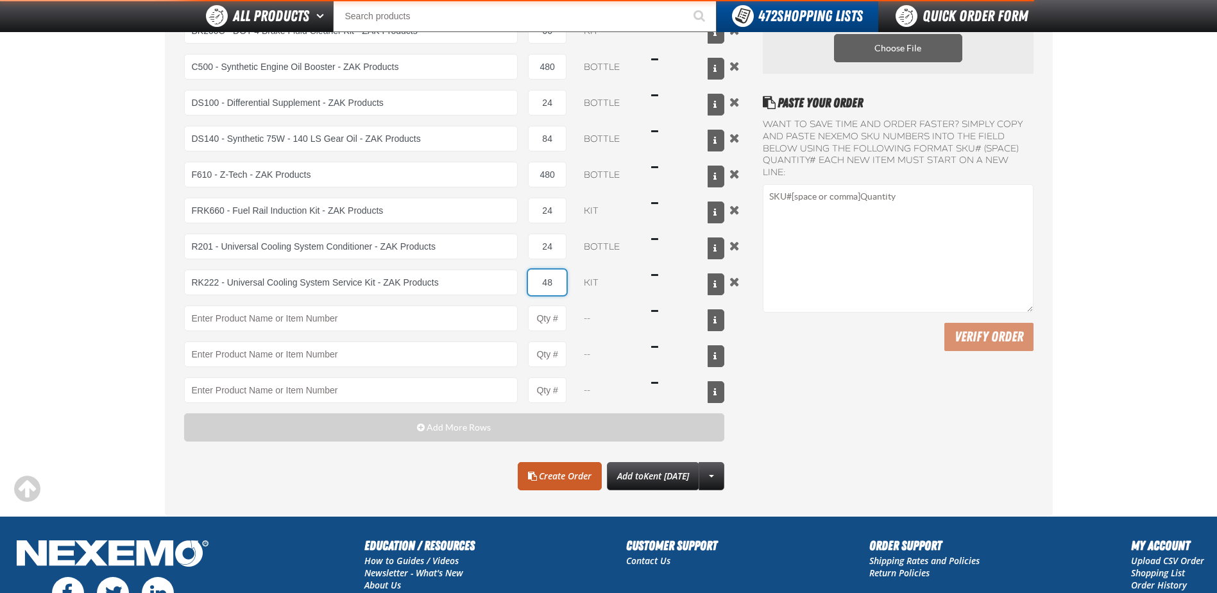
type input "RK222 - Universal Cooling System Service Kit - ZAK Products"
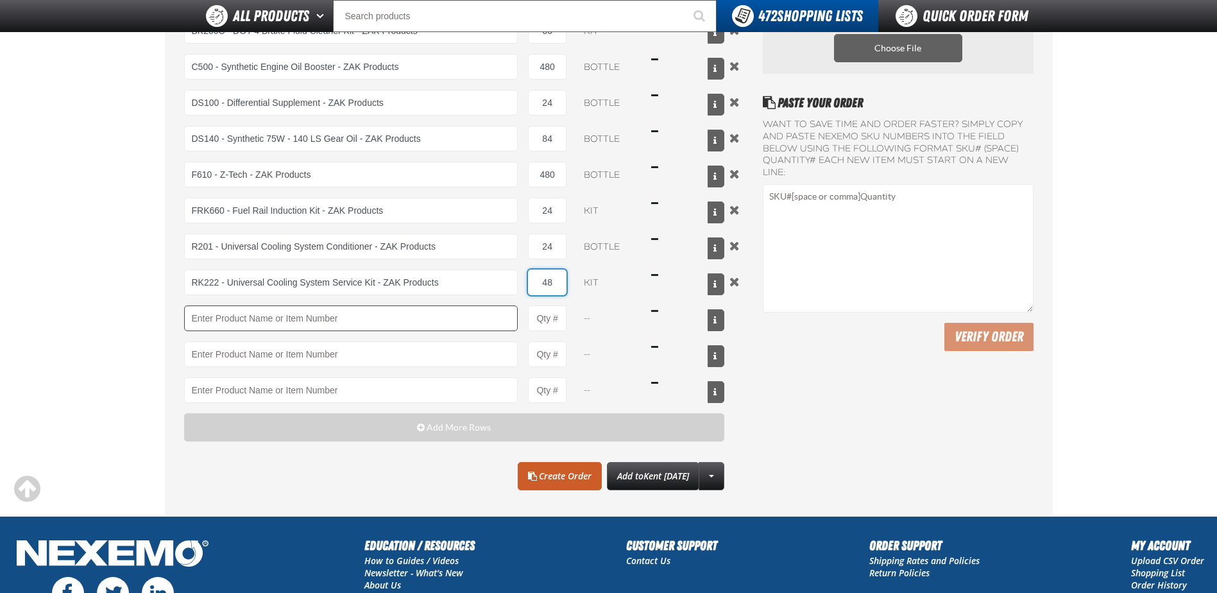
type input "48"
click at [201, 314] on input "Product" at bounding box center [351, 318] width 334 height 26
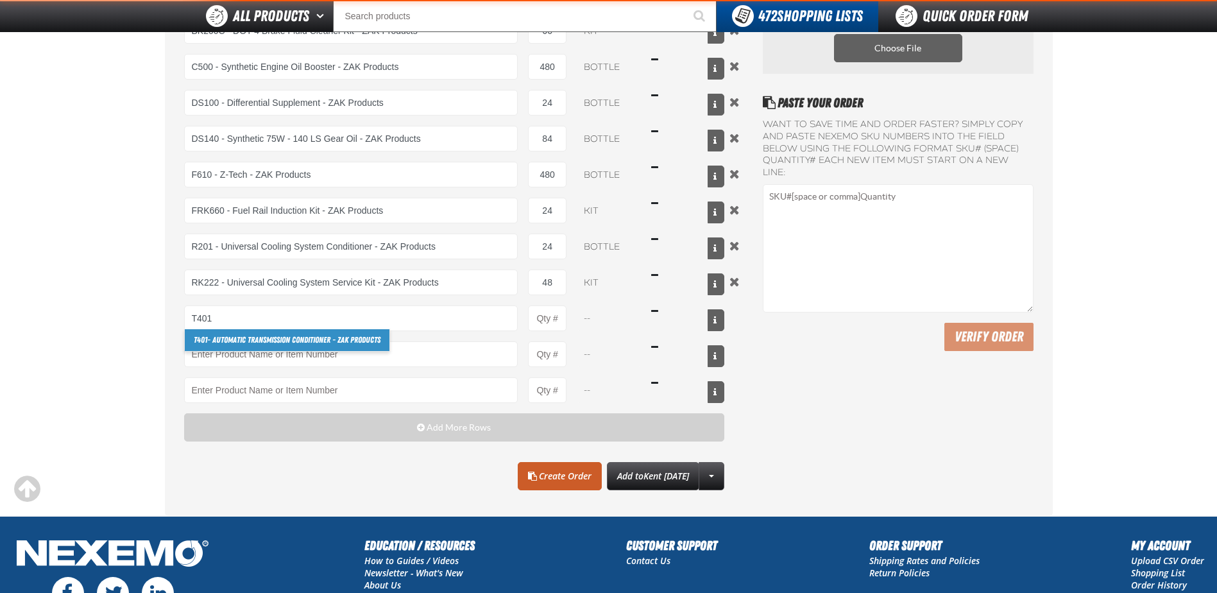
drag, startPoint x: 216, startPoint y: 326, endPoint x: 218, endPoint y: 339, distance: 13.0
click at [216, 337] on link "T401 - Automatic Transmission Conditioner - ZAK Products" at bounding box center [287, 340] width 205 height 22
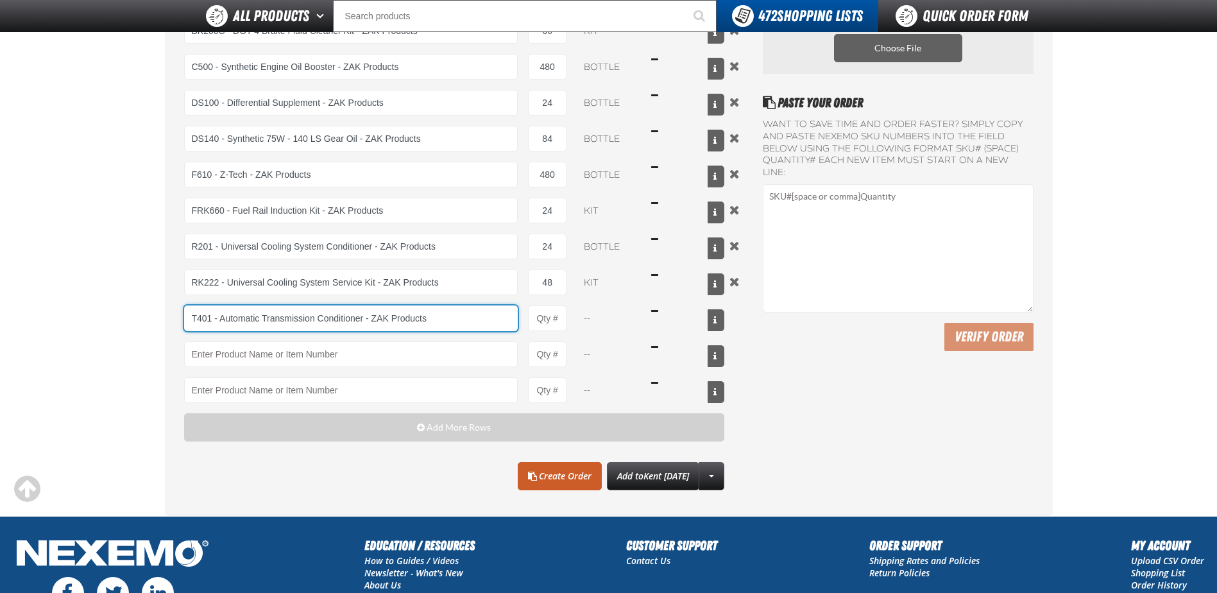
type input "T401 - Automatic Transmission Conditioner - ZAK Products"
type input "1"
select select "bottle"
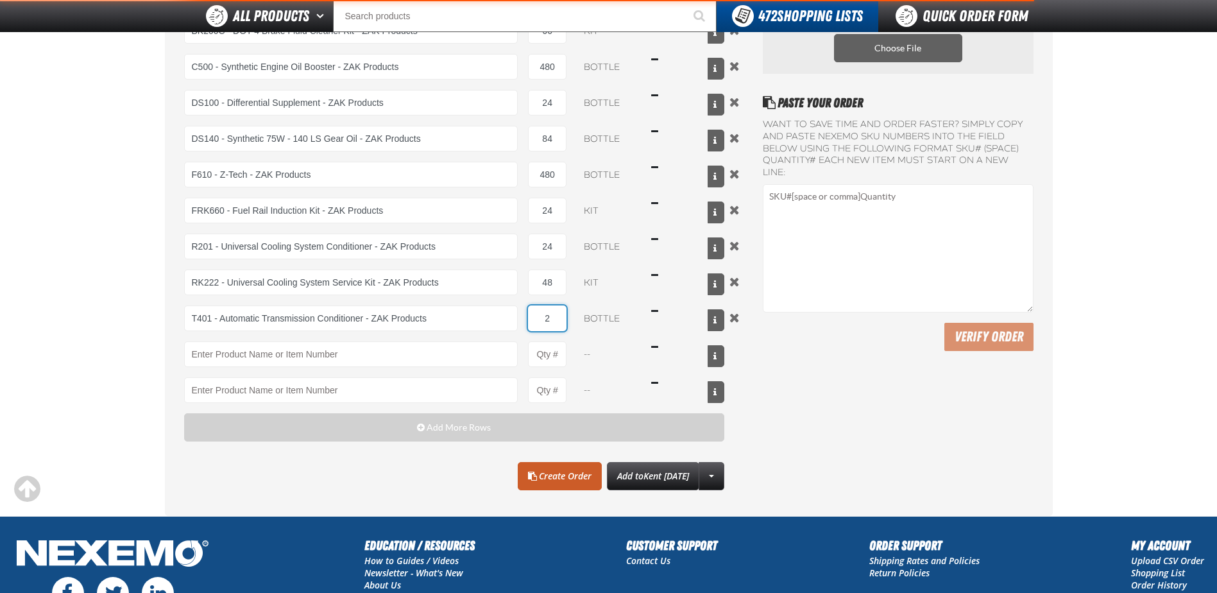
type input "24"
type input "T401 - Automatic Transmission Conditioner - ZAK Products"
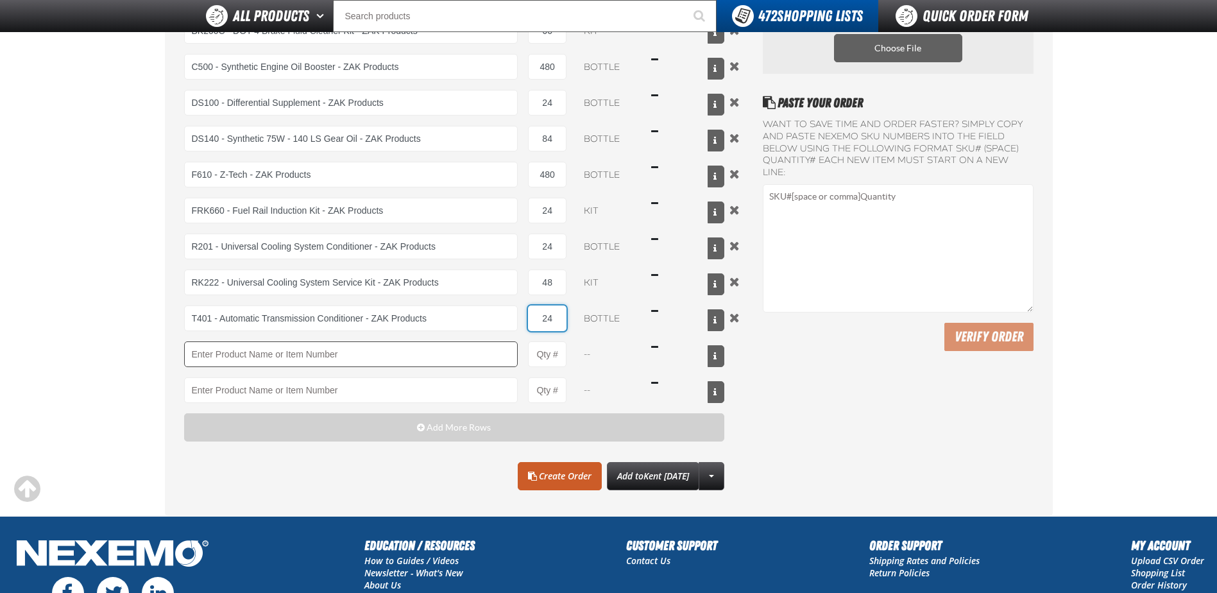
type input "24"
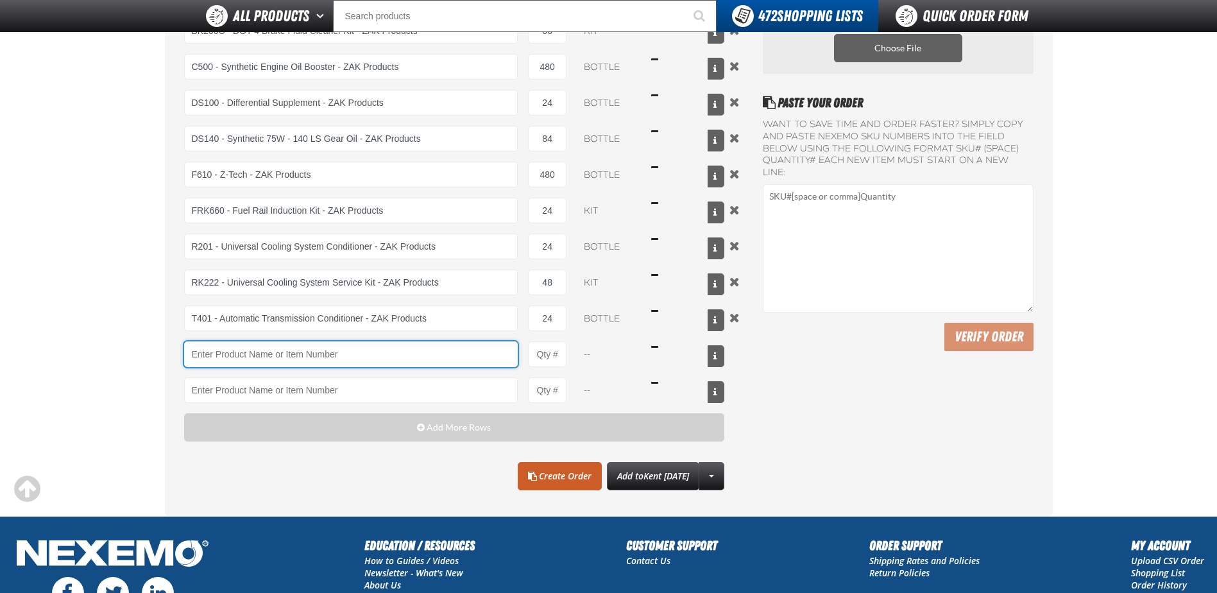
click at [214, 348] on input "Product" at bounding box center [351, 354] width 334 height 26
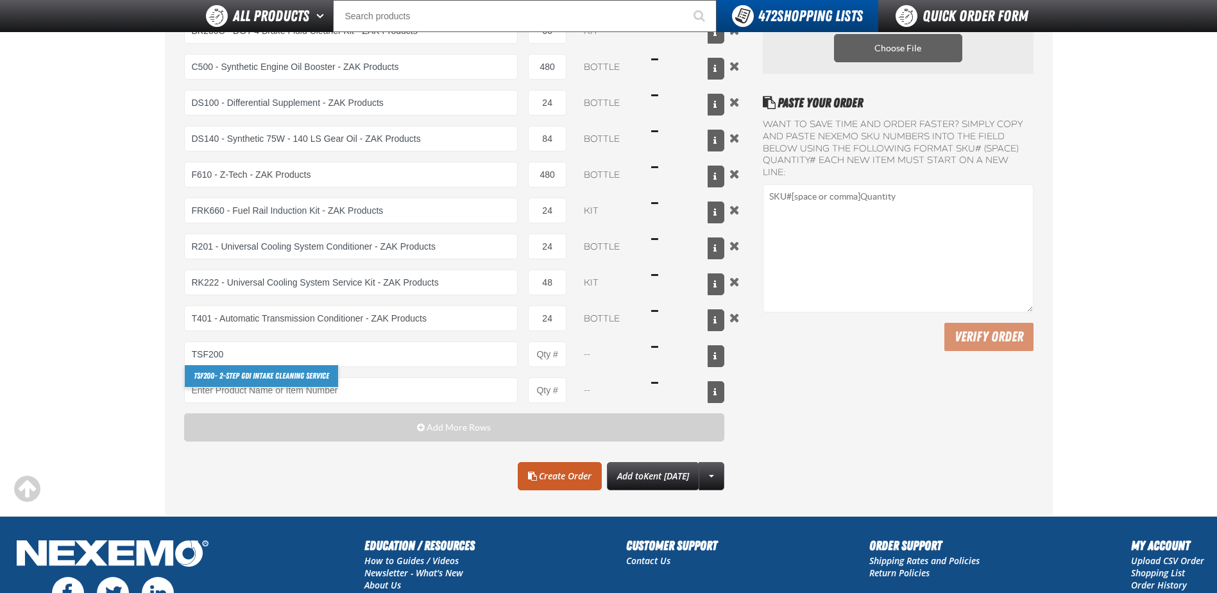
click at [223, 378] on link "TSF200 - 2-Step GDI Intake Cleaning Service" at bounding box center [261, 376] width 153 height 22
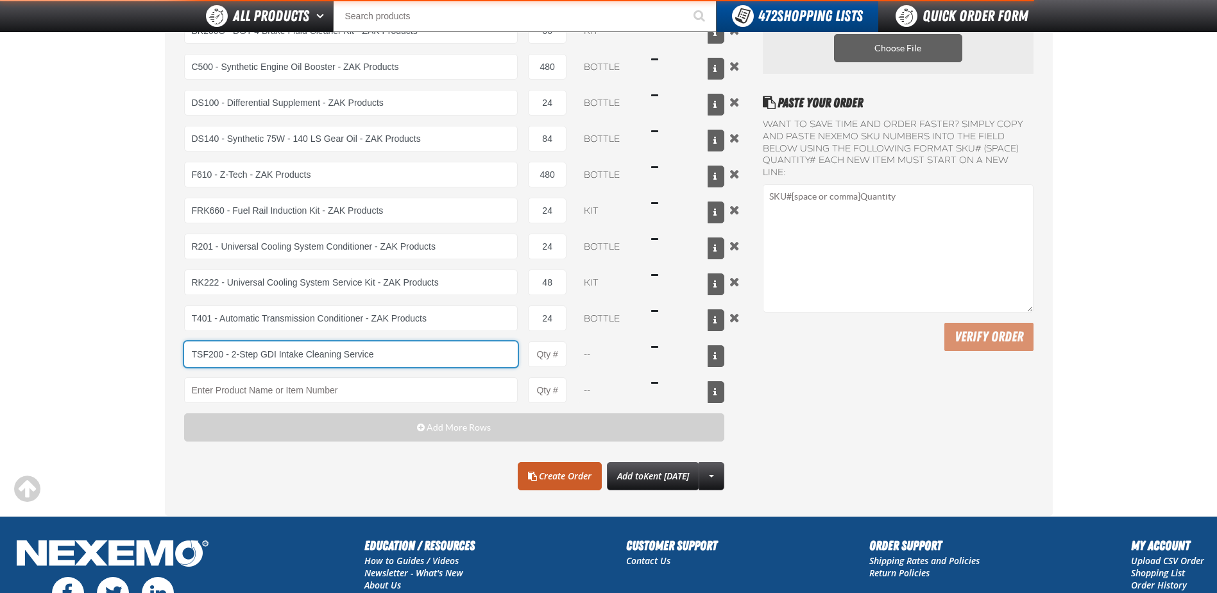
type input "TSF200 - 2-Step GDI Intake Cleaning Service"
type input "1"
select select "kit"
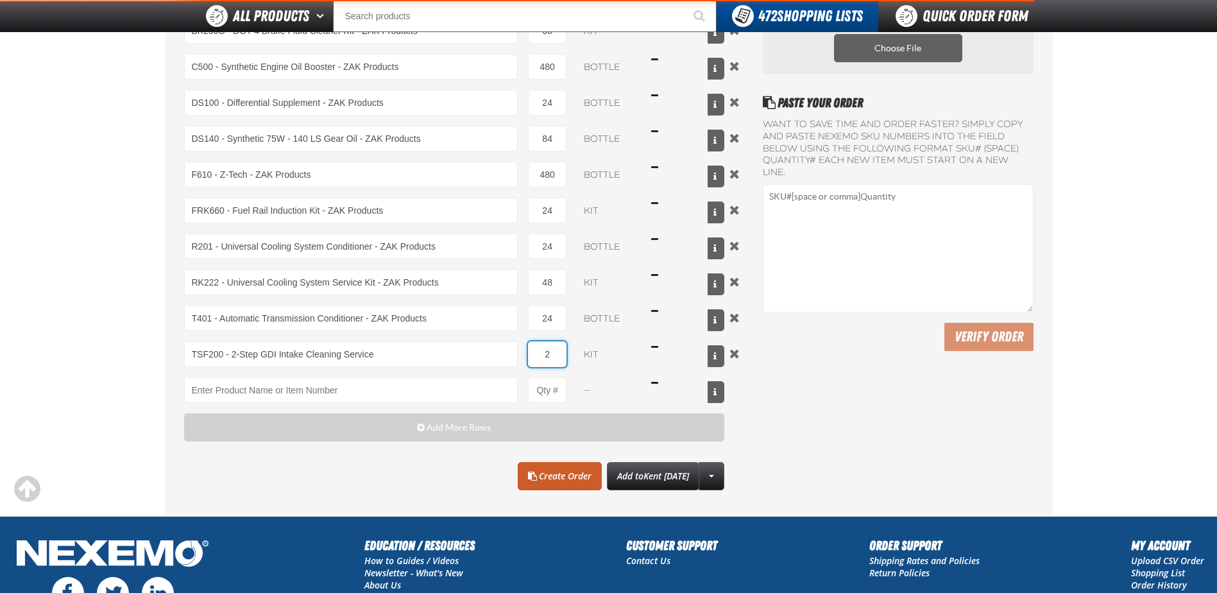
type input "24"
type input "TSF200 - 2-Step GDI Intake Cleaning Service"
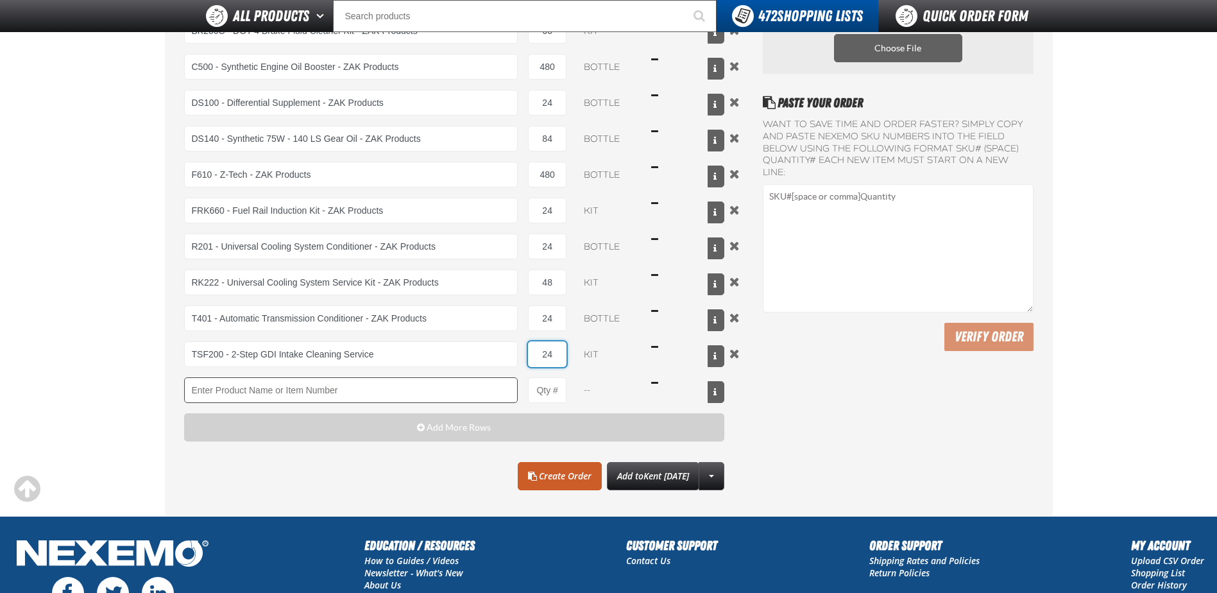
type input "24"
click at [224, 393] on input "Product" at bounding box center [351, 390] width 334 height 26
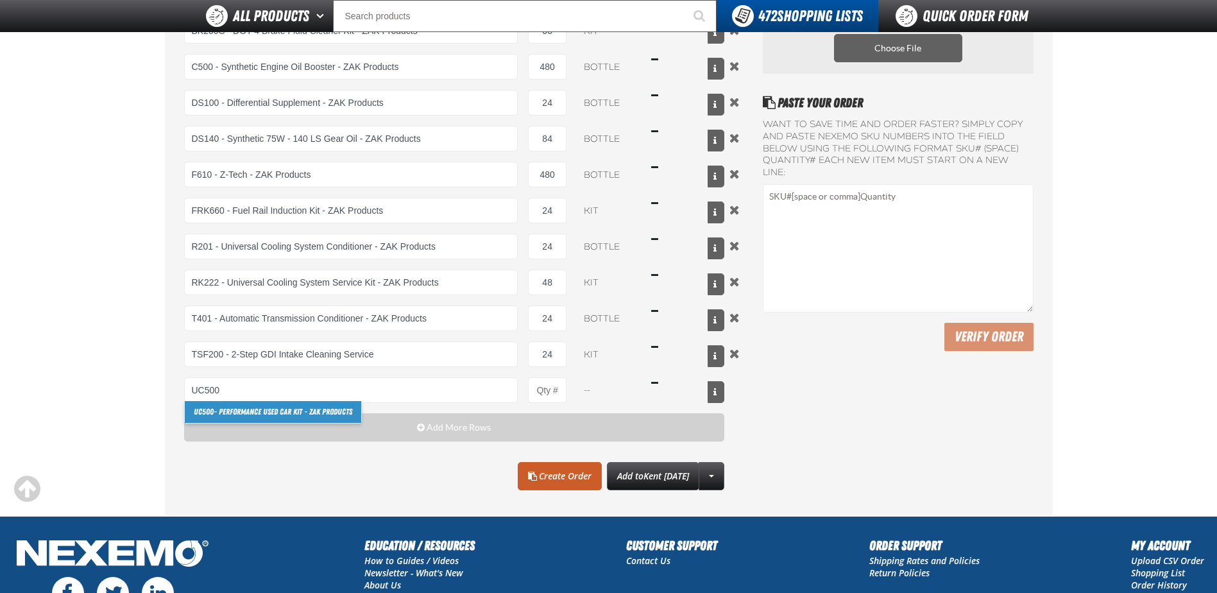
click at [219, 408] on link "UC500 - Performance Used Car Kit - ZAK Products" at bounding box center [273, 412] width 176 height 22
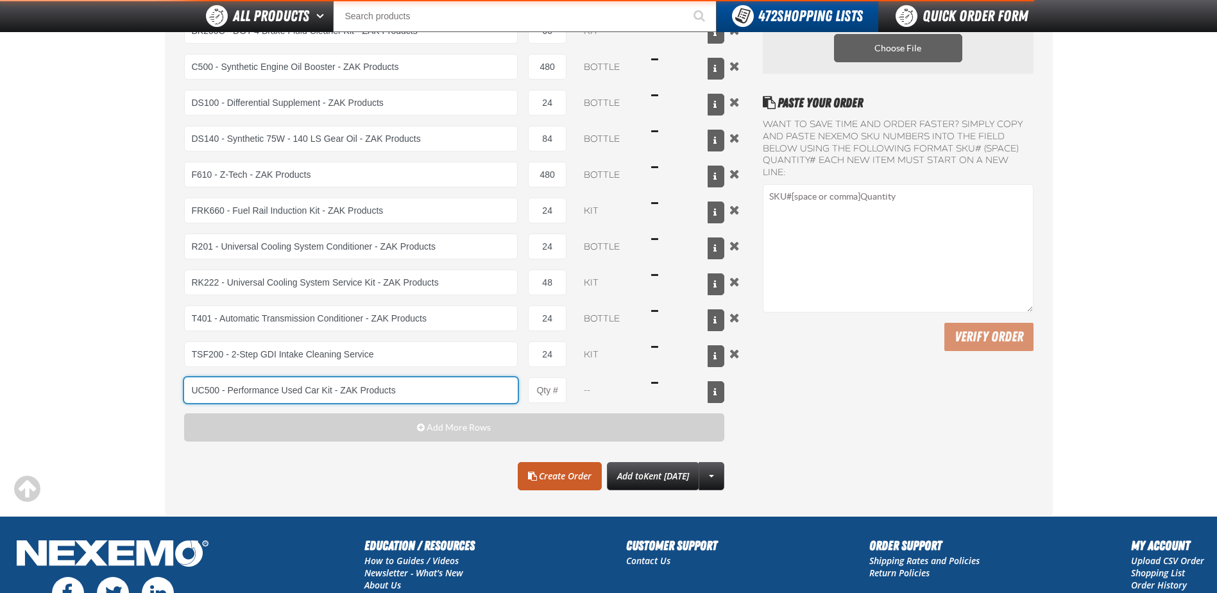
type input "UC500 - Performance Used Car Kit - ZAK Products"
type input "1"
select select "kit"
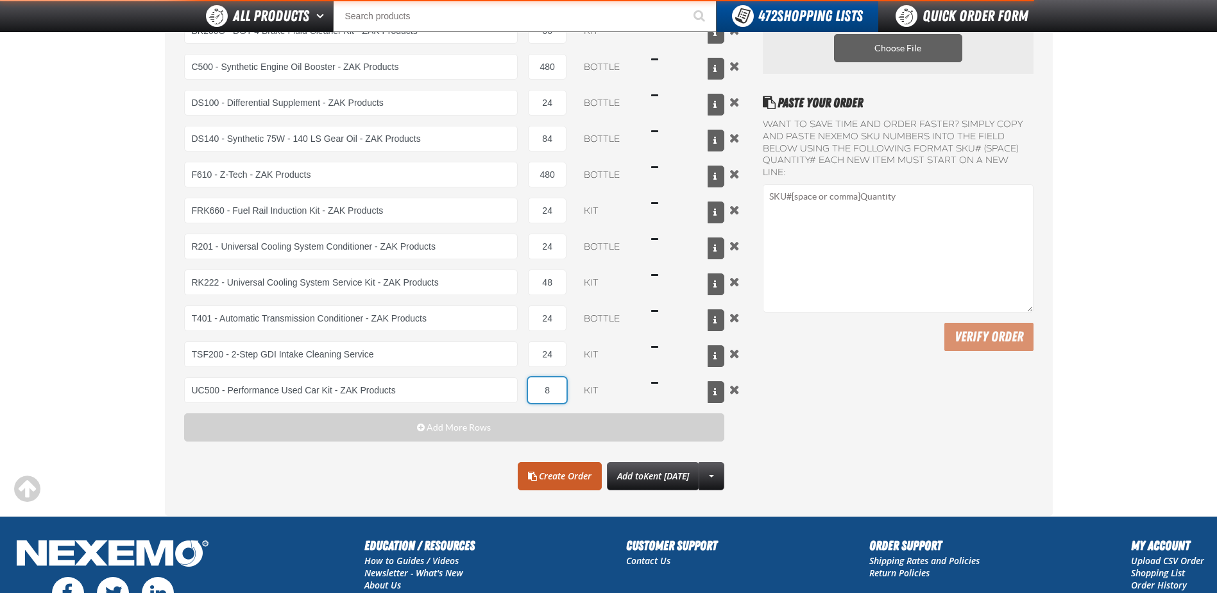
type input "80"
type input "UC500 - Performance Used Car Kit - ZAK Products"
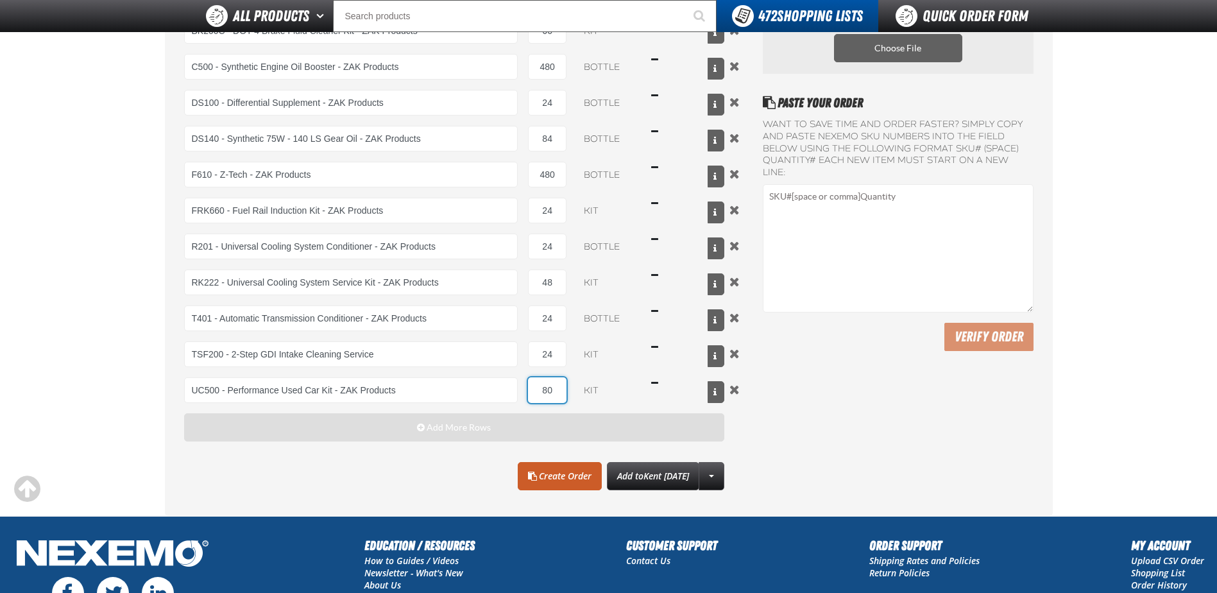
type input "80"
click at [258, 429] on button "Add More Rows" at bounding box center [454, 427] width 541 height 28
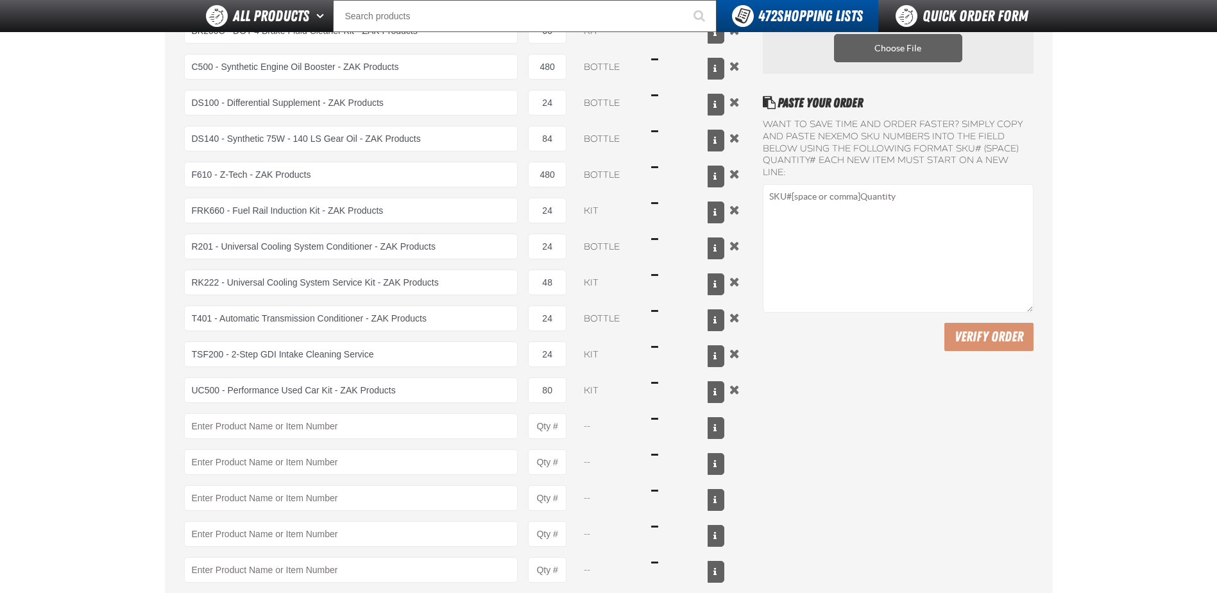
click at [200, 408] on div "A103 - Throttle Body and Intake Cleaner - ZAK Products A103 - Throttle Body and…" at bounding box center [454, 264] width 541 height 637
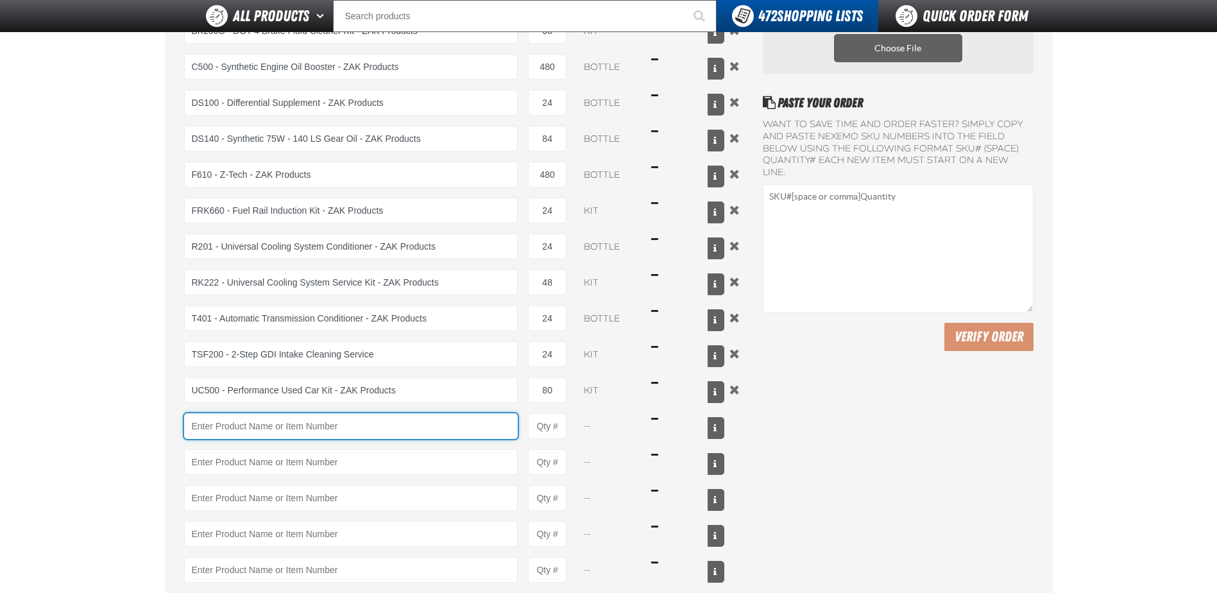
click at [200, 420] on input "Product" at bounding box center [351, 426] width 334 height 26
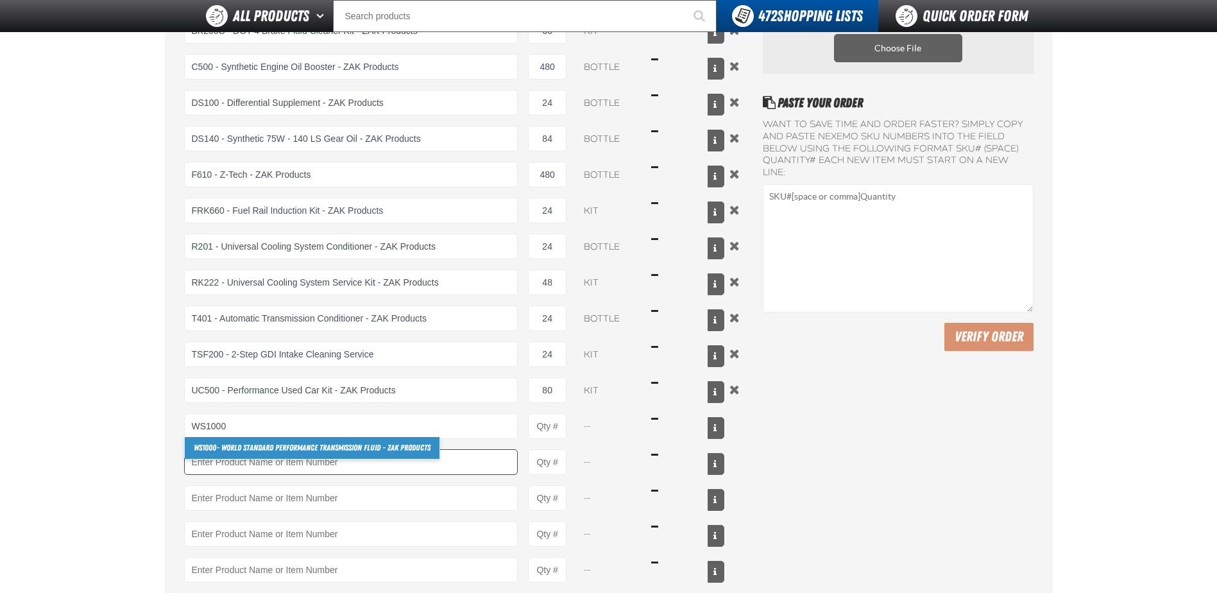
click at [214, 451] on strong "WS1000" at bounding box center [205, 448] width 22 height 10
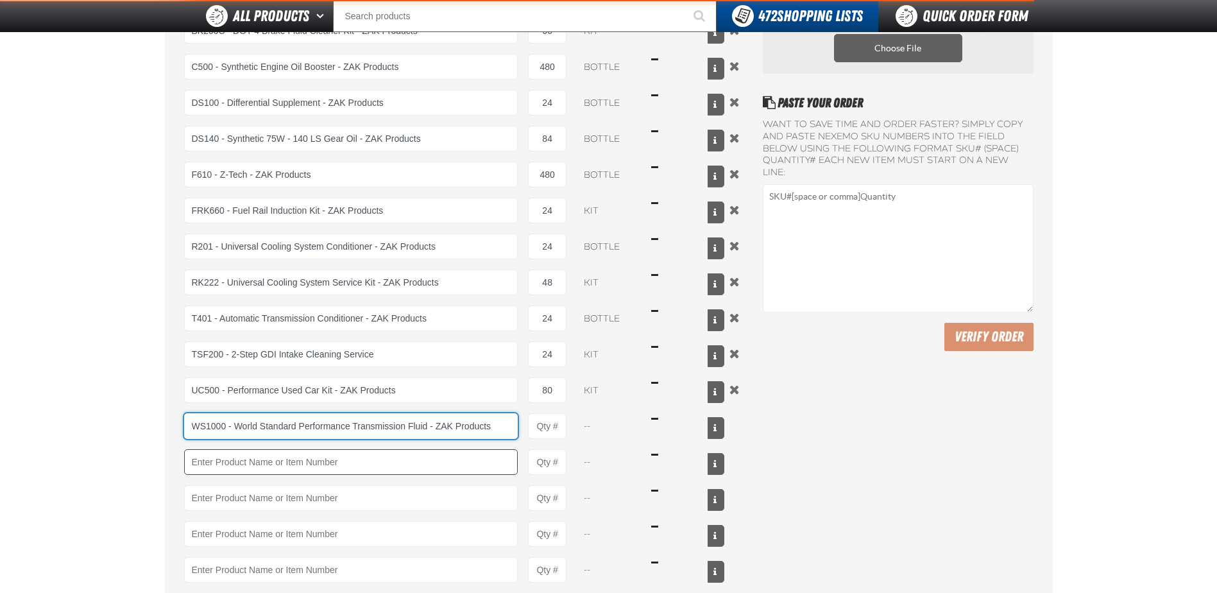
type input "WS1000 - World Standard Performance Transmission Fluid - ZAK Products"
type input "1"
select select "bottle"
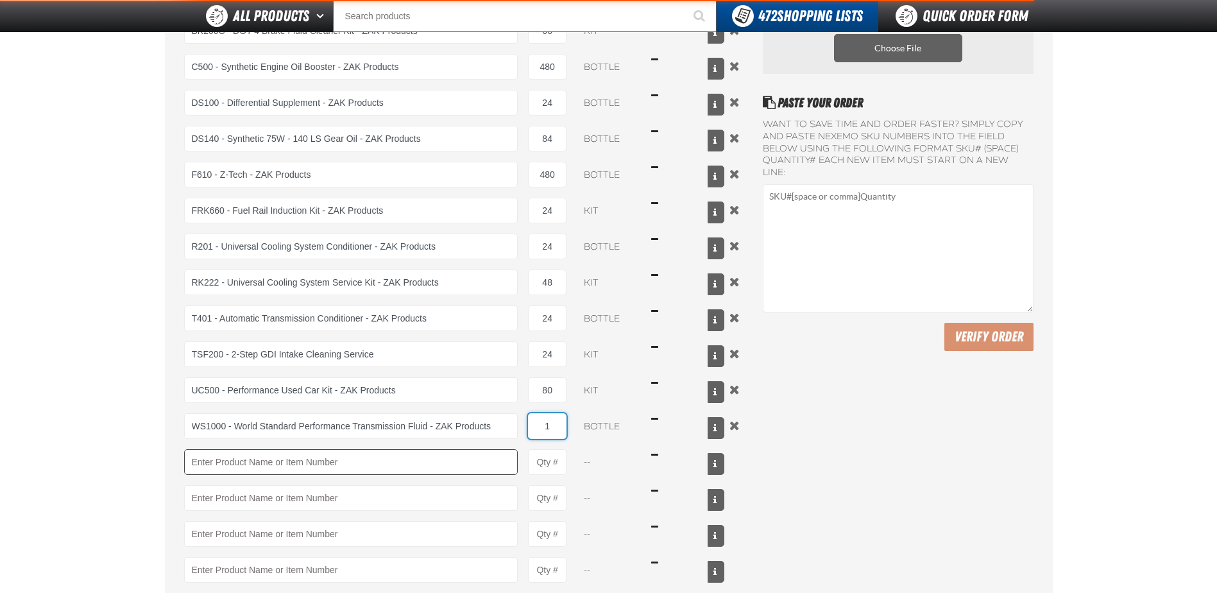
type input "WS1000 - World Standard Performance Transmission Fluid - ZAK Products"
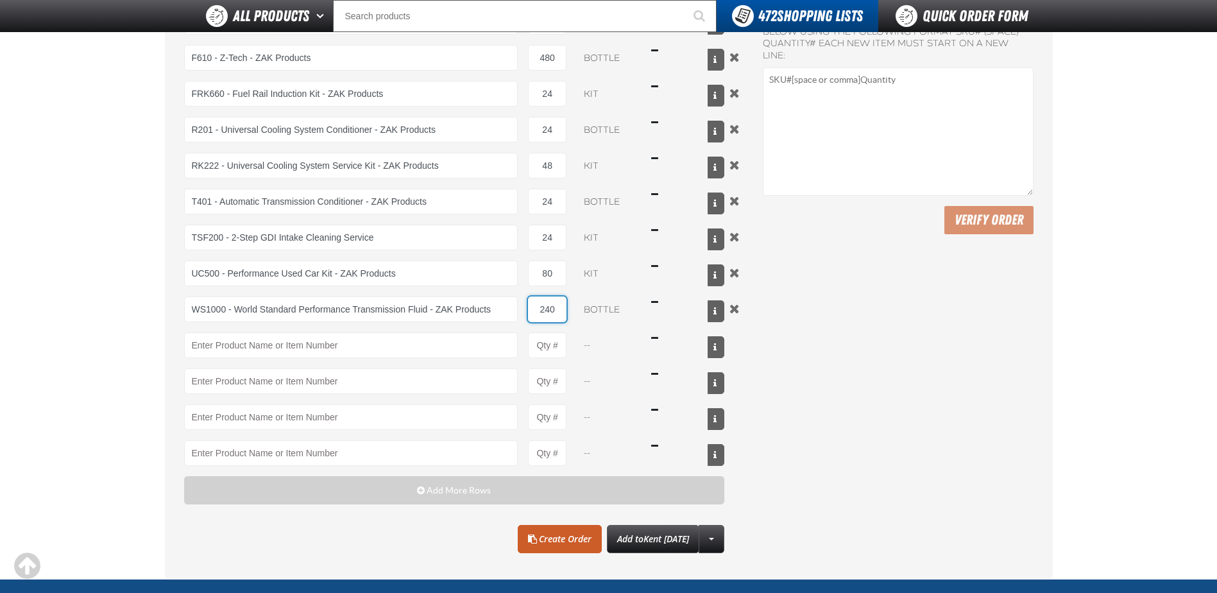
scroll to position [321, 0]
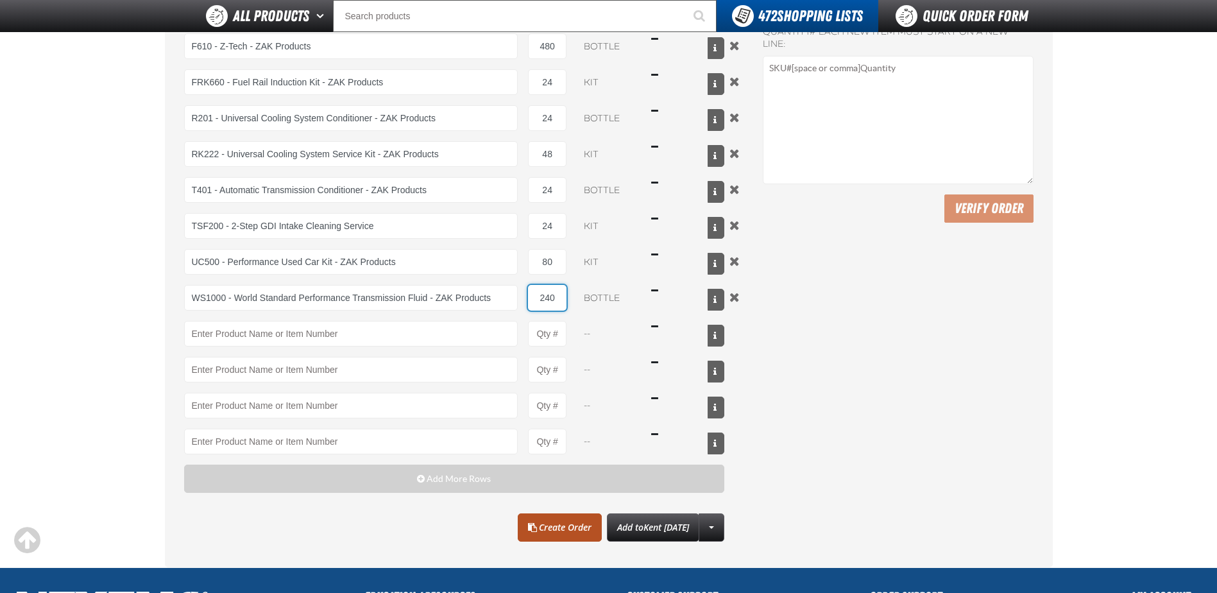
type input "240"
click at [549, 528] on link "Create Order" at bounding box center [560, 527] width 84 height 28
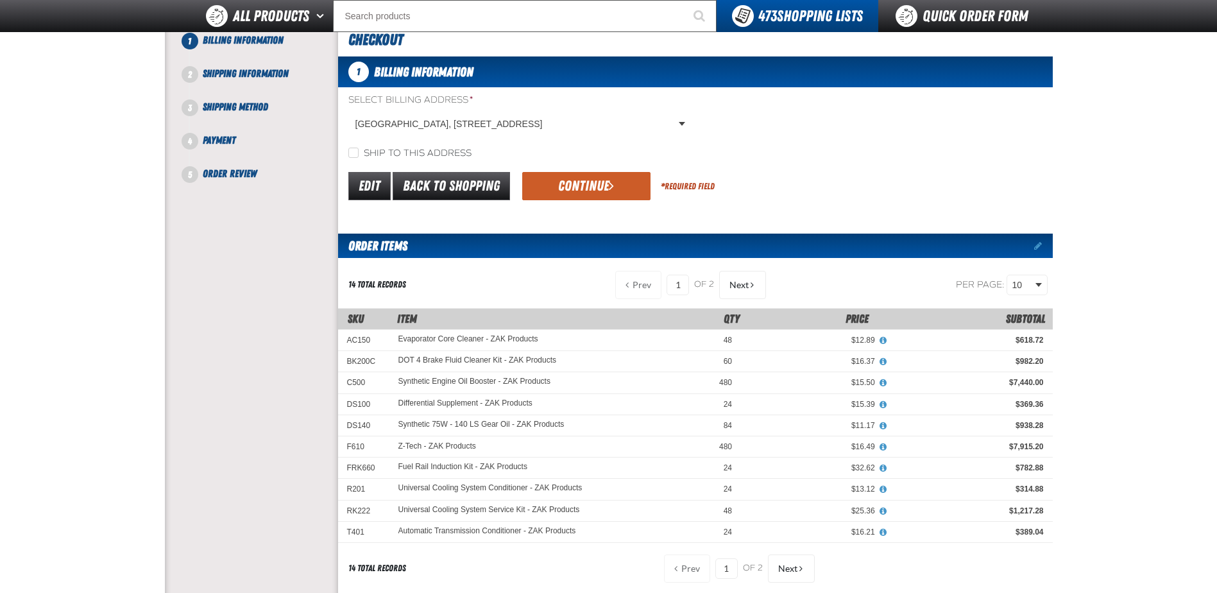
scroll to position [64, 0]
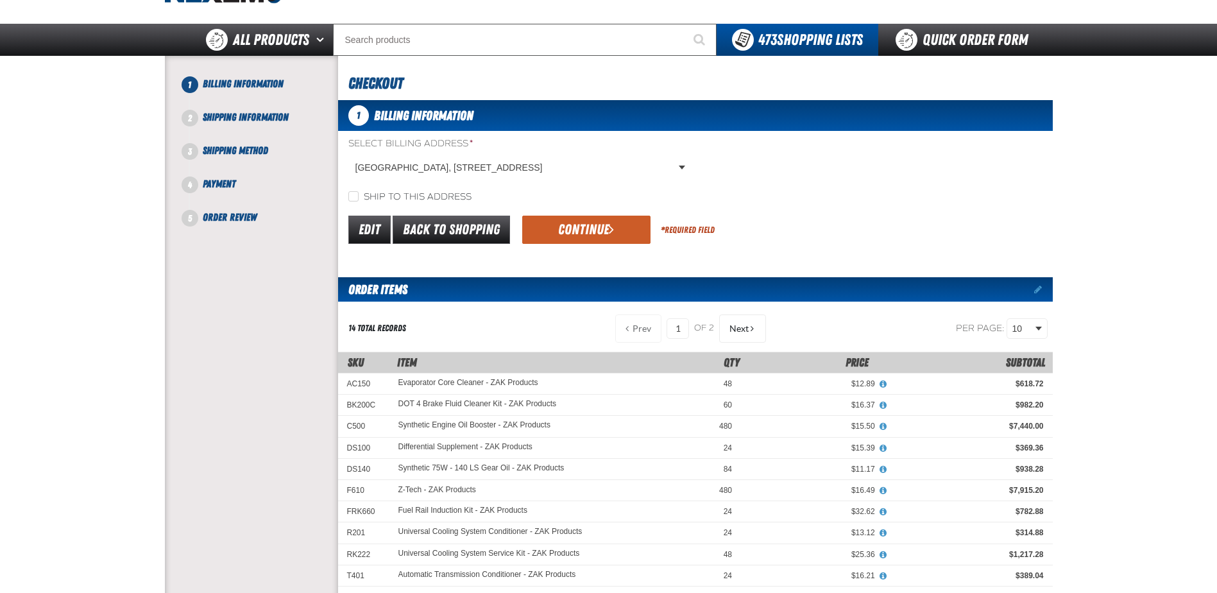
click at [586, 232] on button "Continue" at bounding box center [586, 230] width 128 height 28
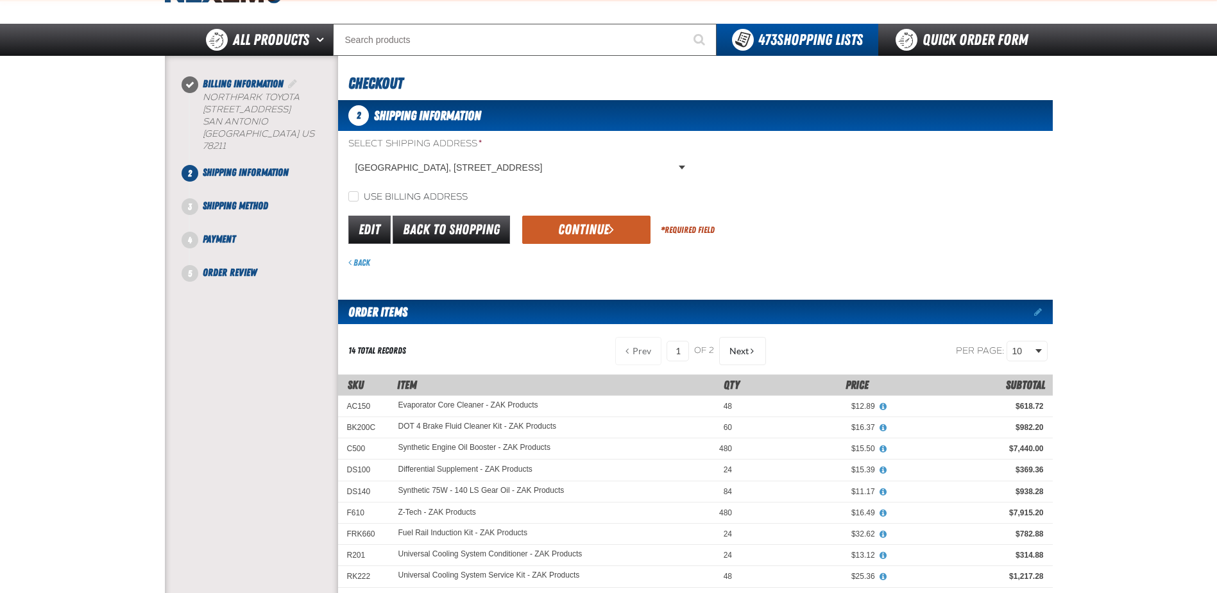
click at [585, 234] on button "Continue" at bounding box center [586, 230] width 128 height 28
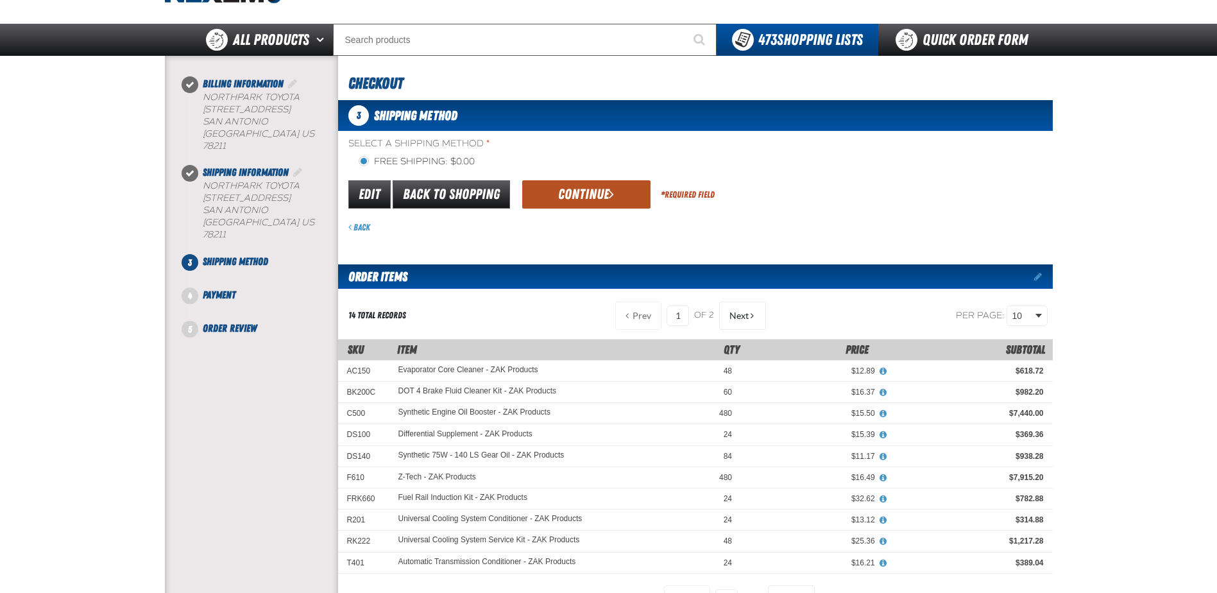
click at [575, 198] on button "Continue" at bounding box center [586, 194] width 128 height 28
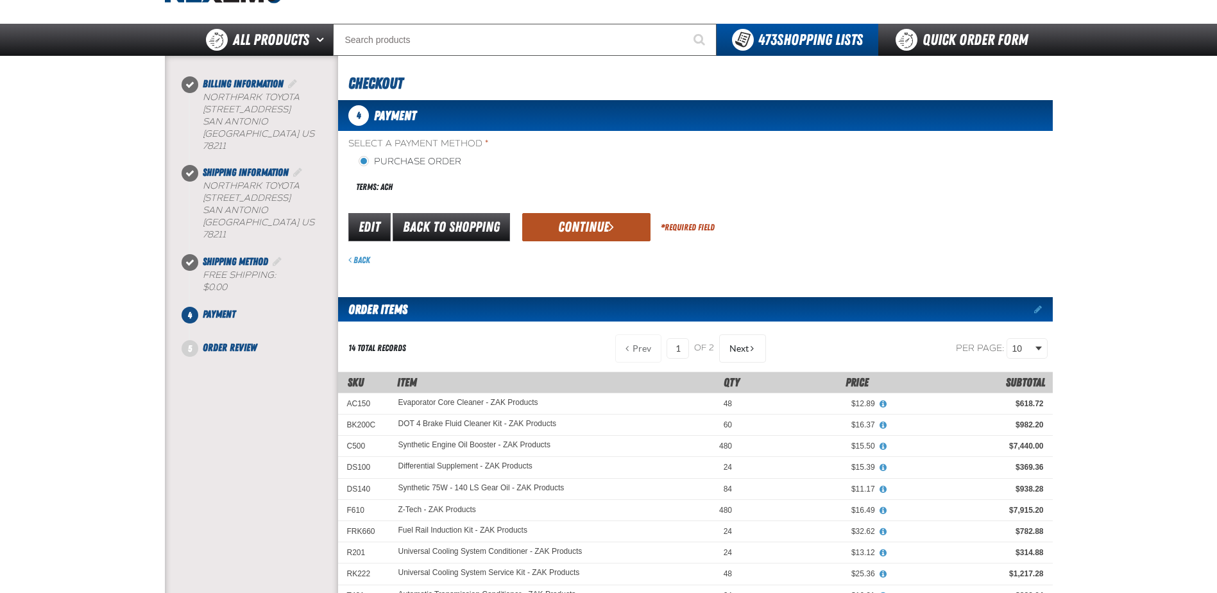
click at [579, 230] on button "Continue" at bounding box center [586, 227] width 128 height 28
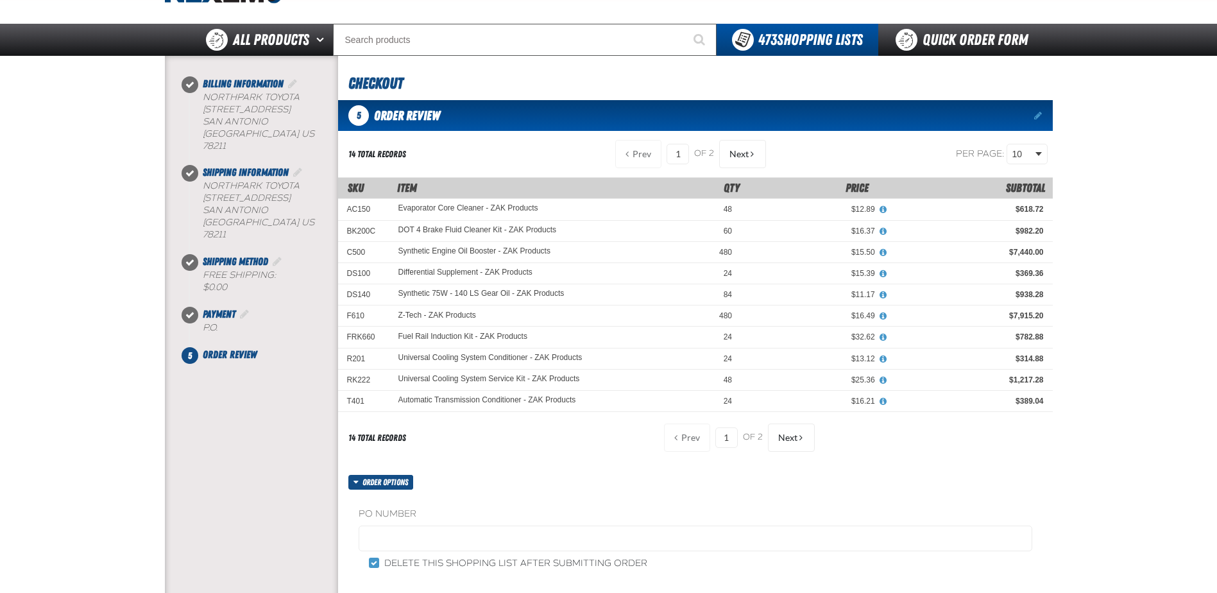
scroll to position [257, 0]
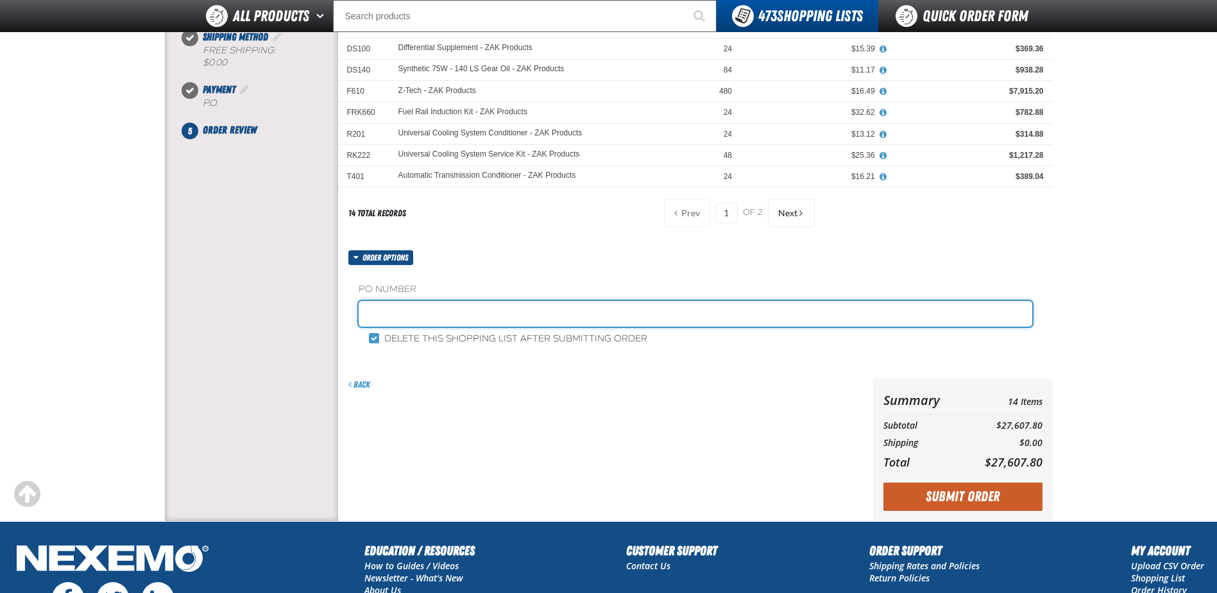
click at [479, 312] on input "text" at bounding box center [696, 314] width 674 height 26
type input "Z101425"
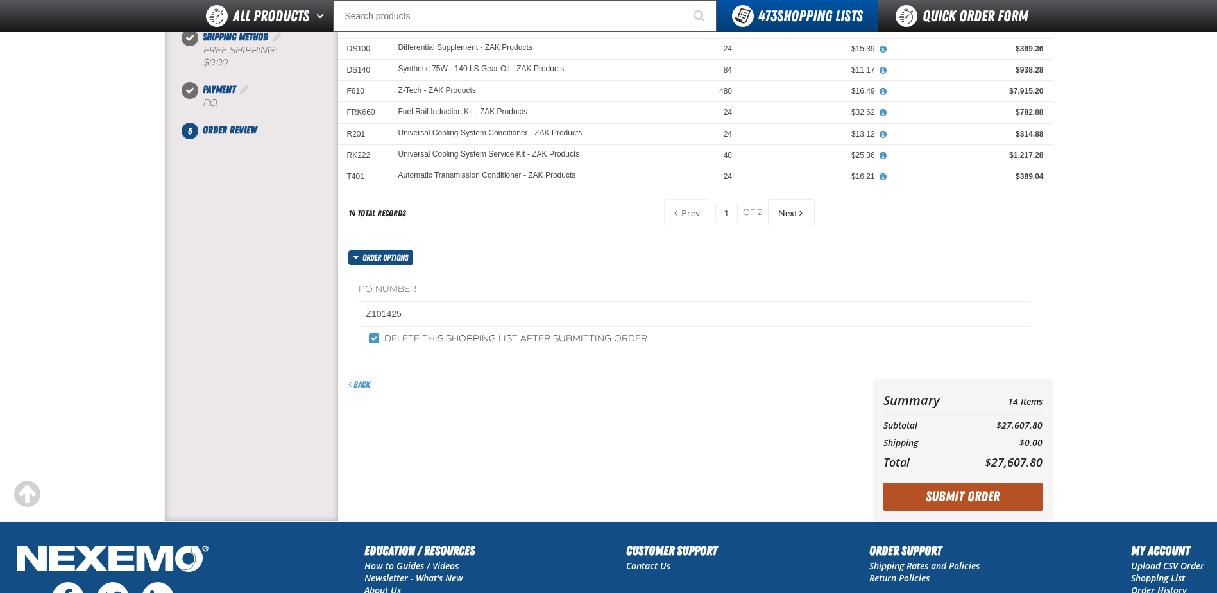
click at [963, 492] on button "Submit Order" at bounding box center [963, 497] width 159 height 28
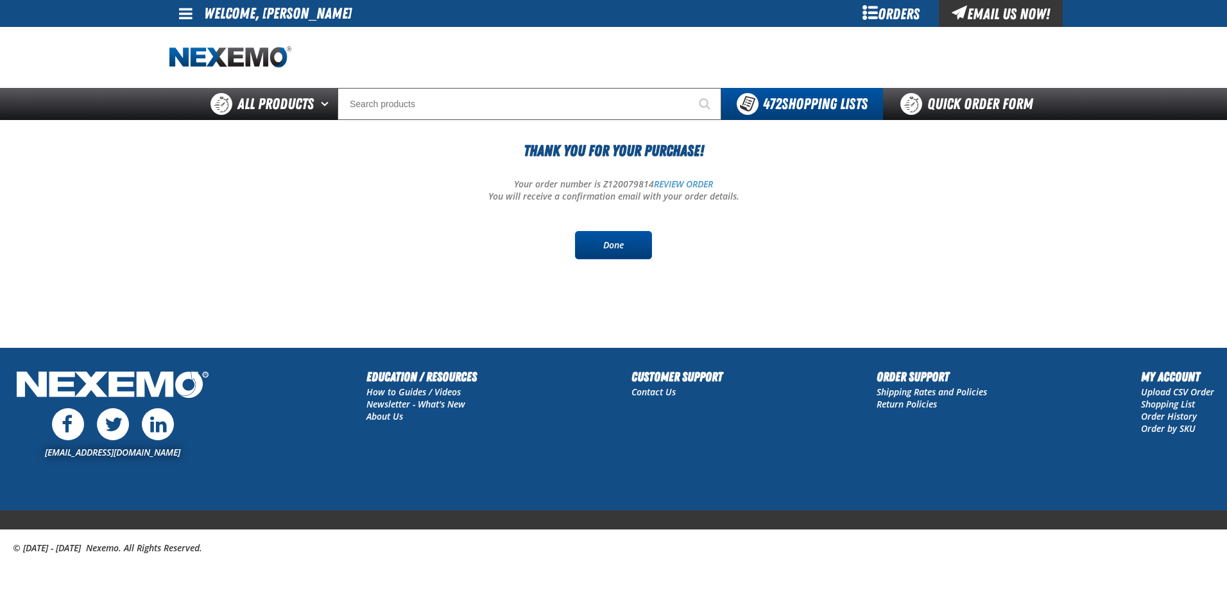
click at [615, 243] on link "Done" at bounding box center [613, 245] width 77 height 28
